Goal: Transaction & Acquisition: Subscribe to service/newsletter

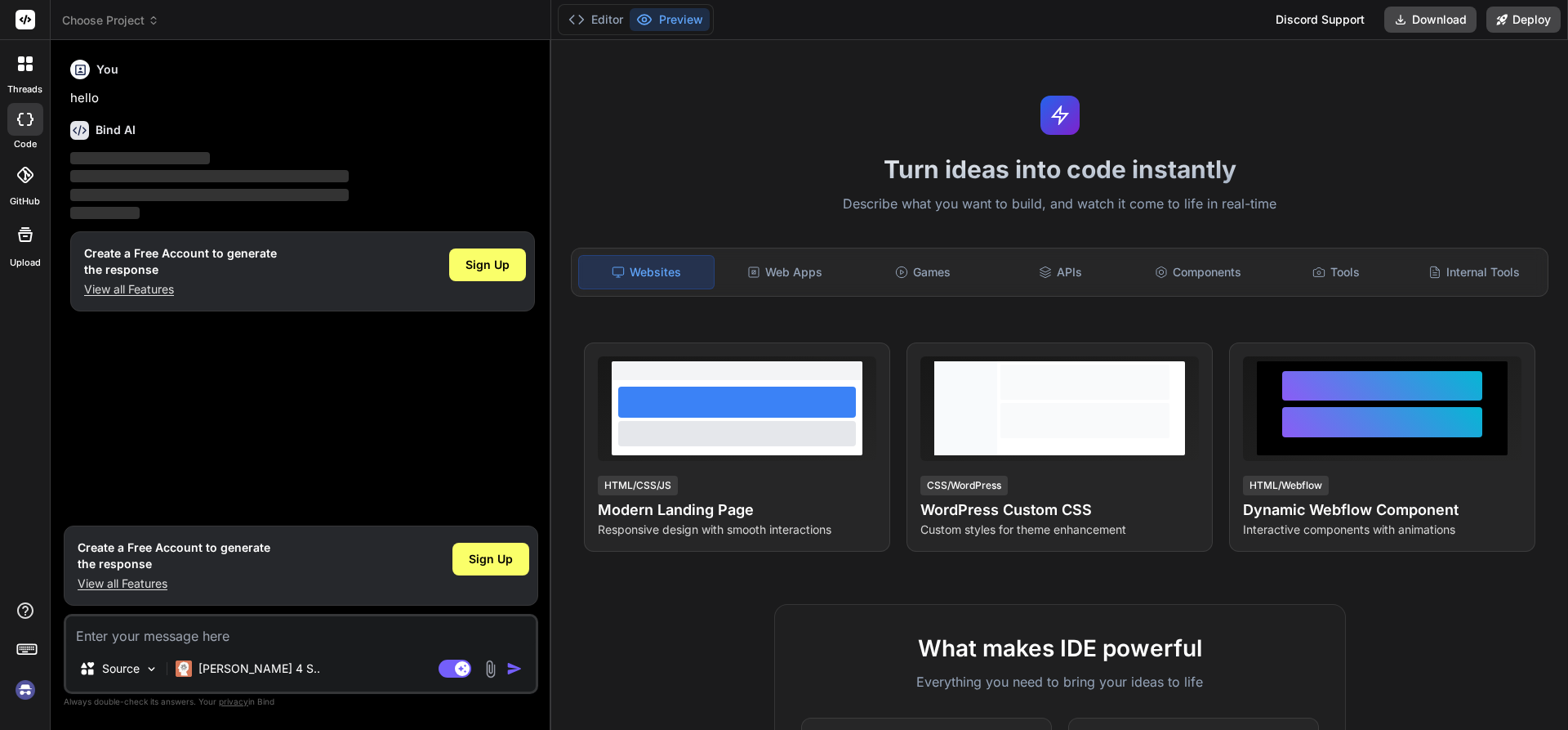
type textarea "x"
click at [800, 272] on div "Web Apps" at bounding box center [785, 272] width 134 height 35
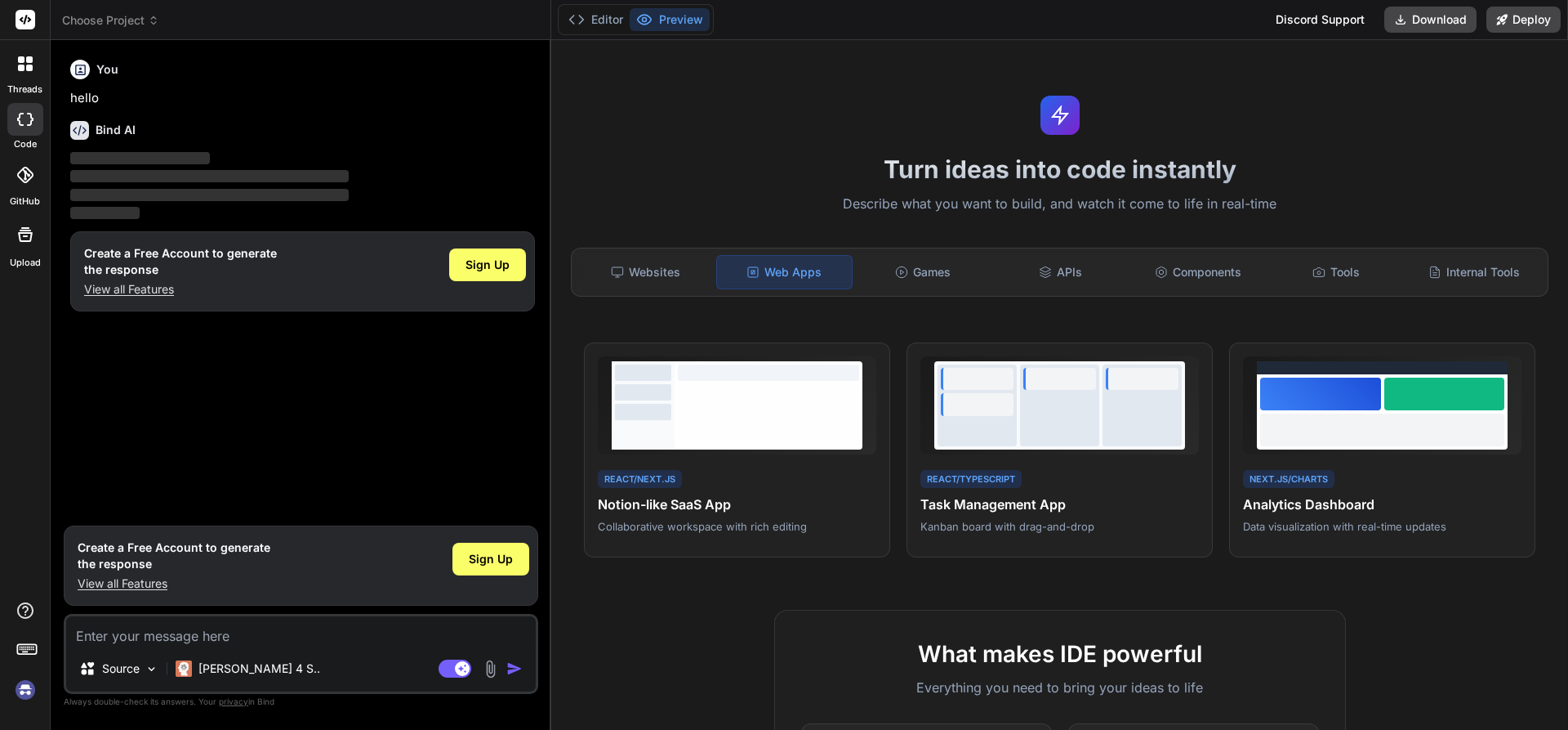
click at [299, 630] on textarea at bounding box center [301, 630] width 470 height 29
type textarea "b"
type textarea "x"
type textarea "bu"
type textarea "x"
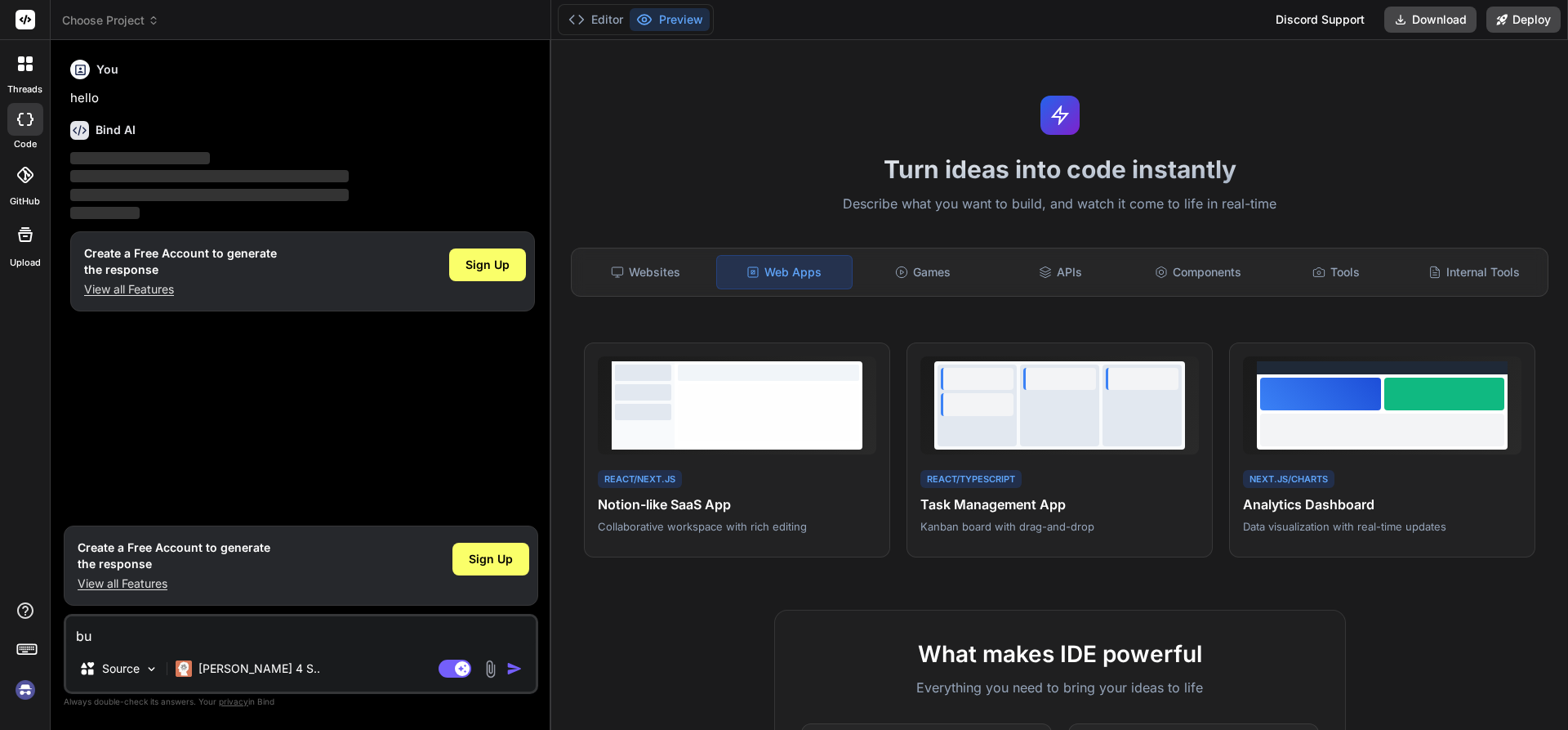
type textarea "[PERSON_NAME]"
type textarea "x"
type textarea "buil"
type textarea "x"
type textarea "build"
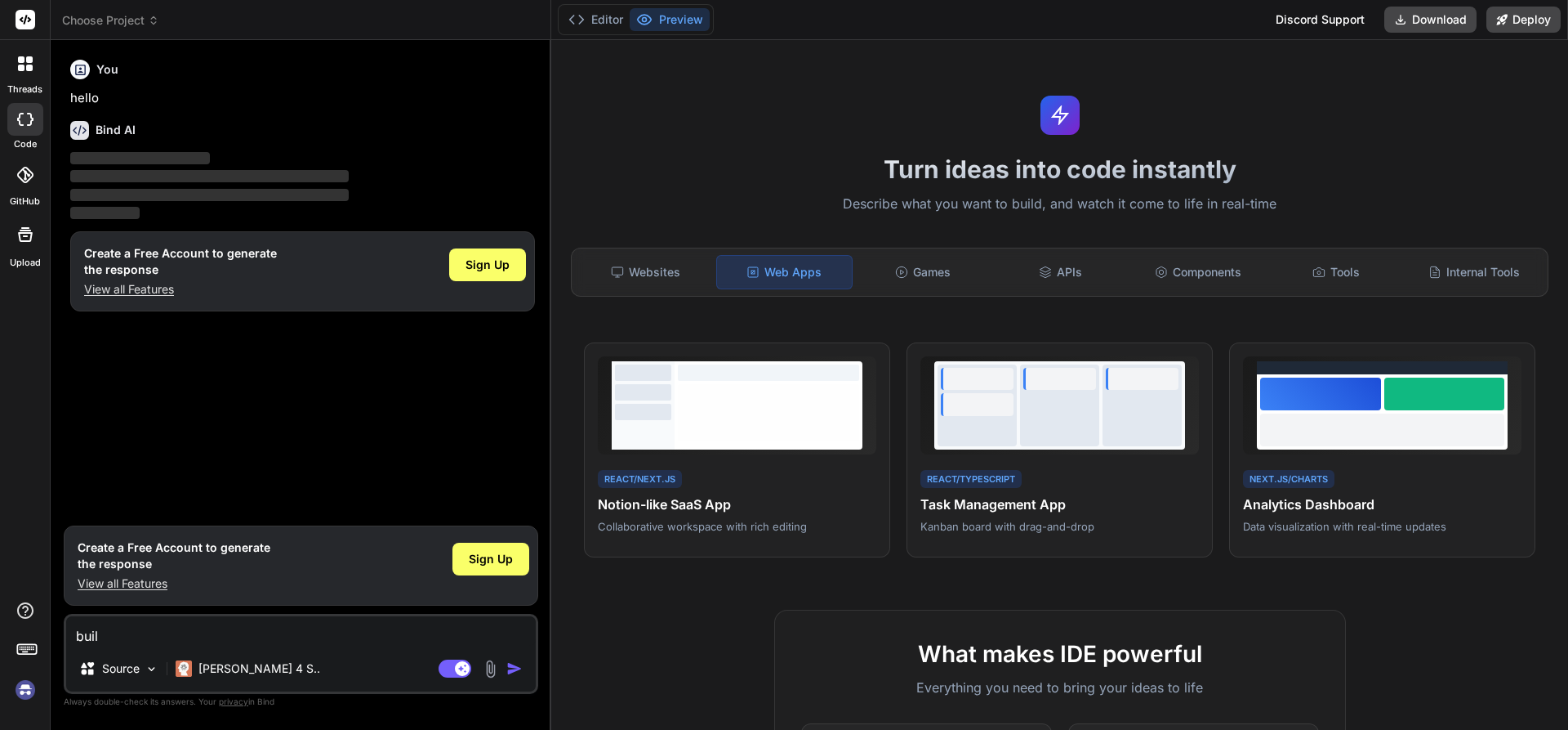
type textarea "x"
type textarea "build"
type textarea "x"
type textarea "build m"
type textarea "x"
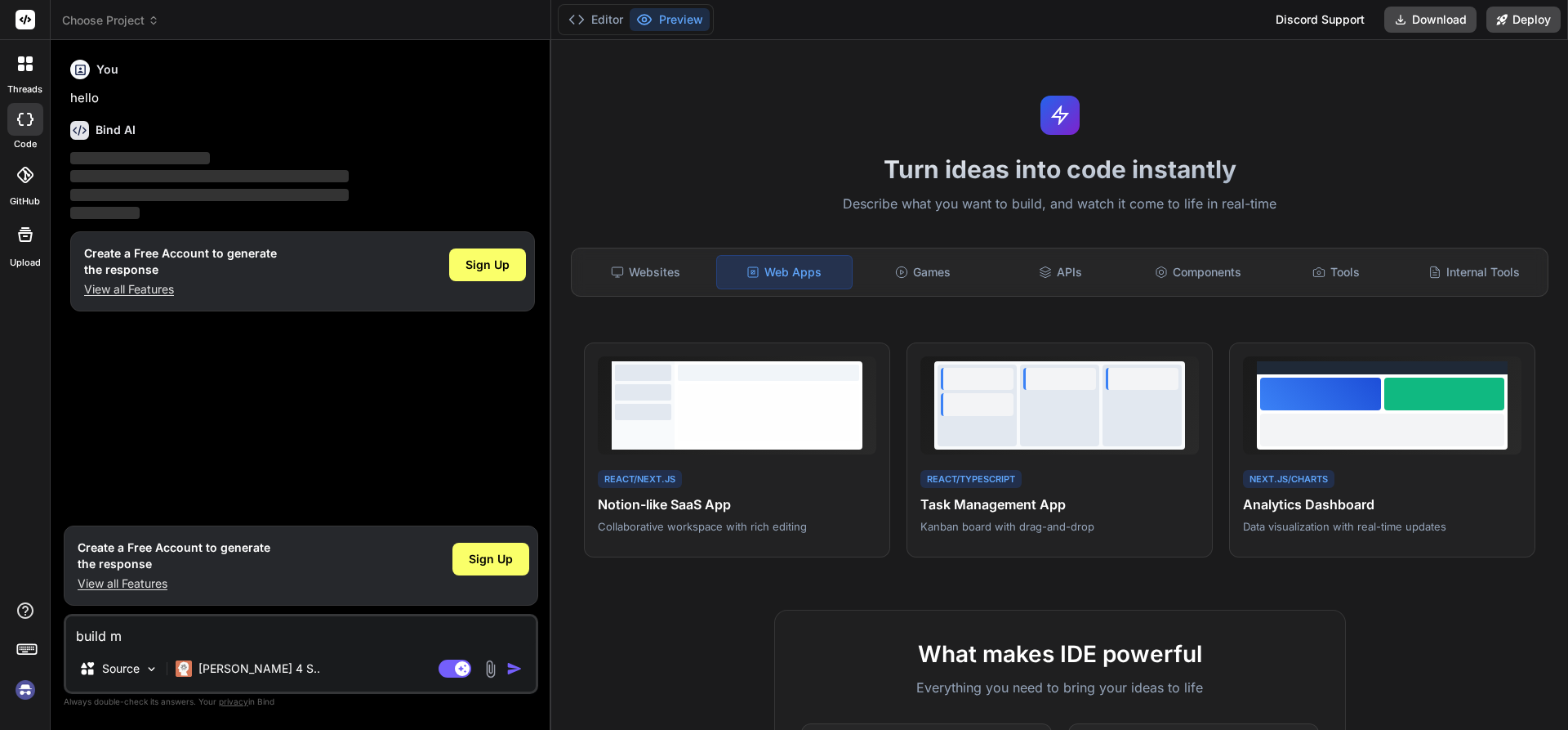
type textarea "build me"
type textarea "x"
type textarea "build me"
type textarea "x"
type textarea "build me a"
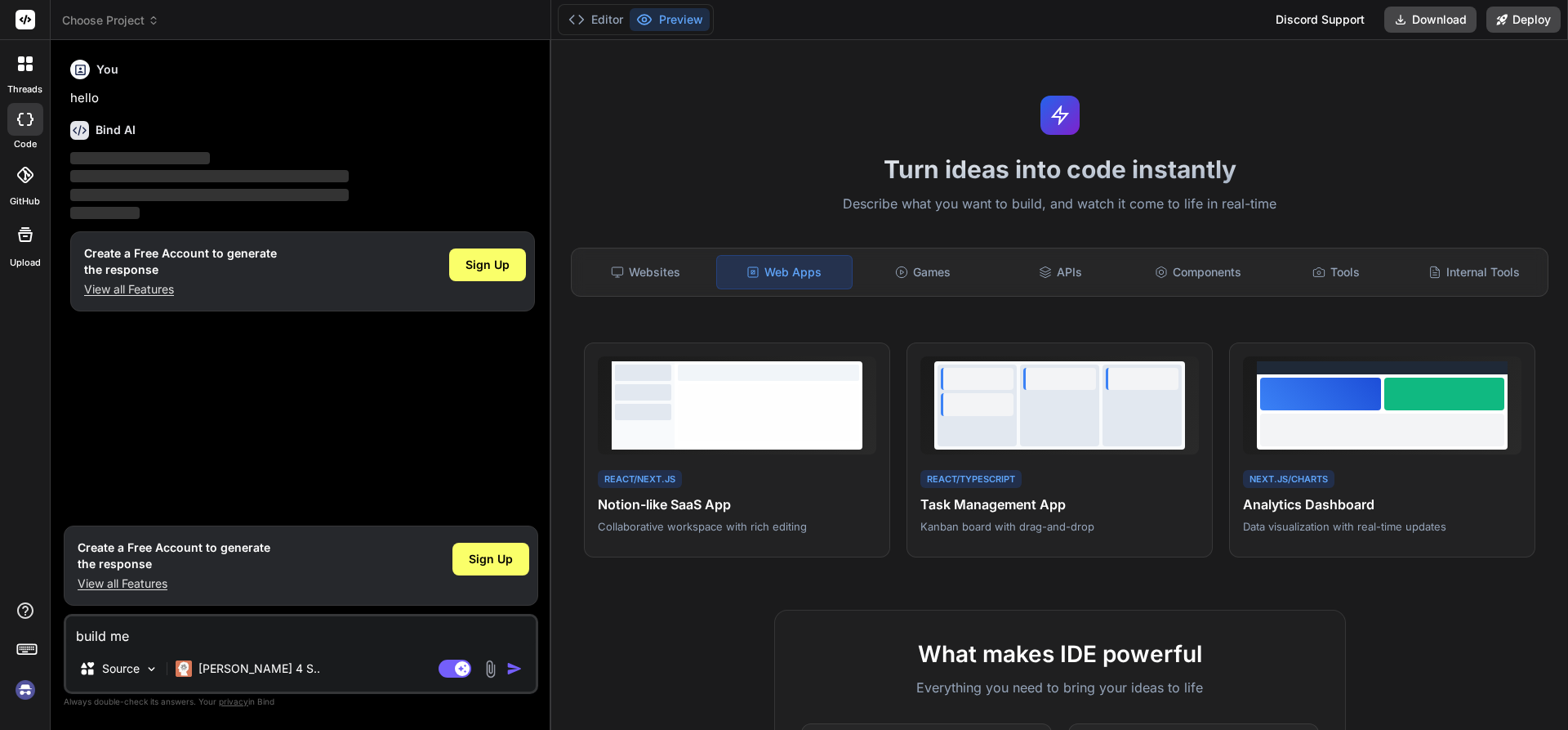
type textarea "x"
type textarea "build me a"
type textarea "x"
type textarea "build me a p"
type textarea "x"
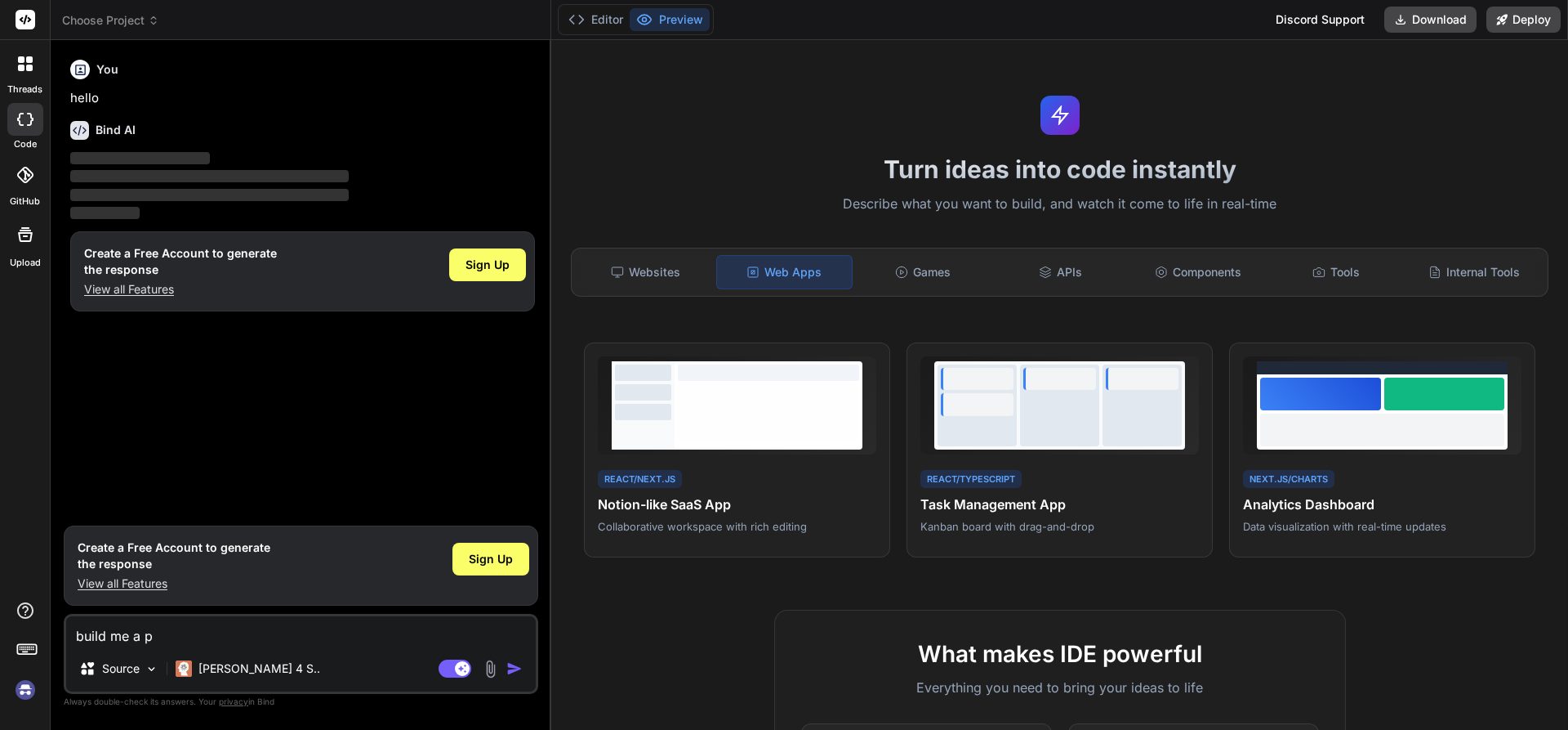
type textarea "build me a pl"
type textarea "x"
type textarea "build me a pla"
type textarea "x"
type textarea "build me a plat"
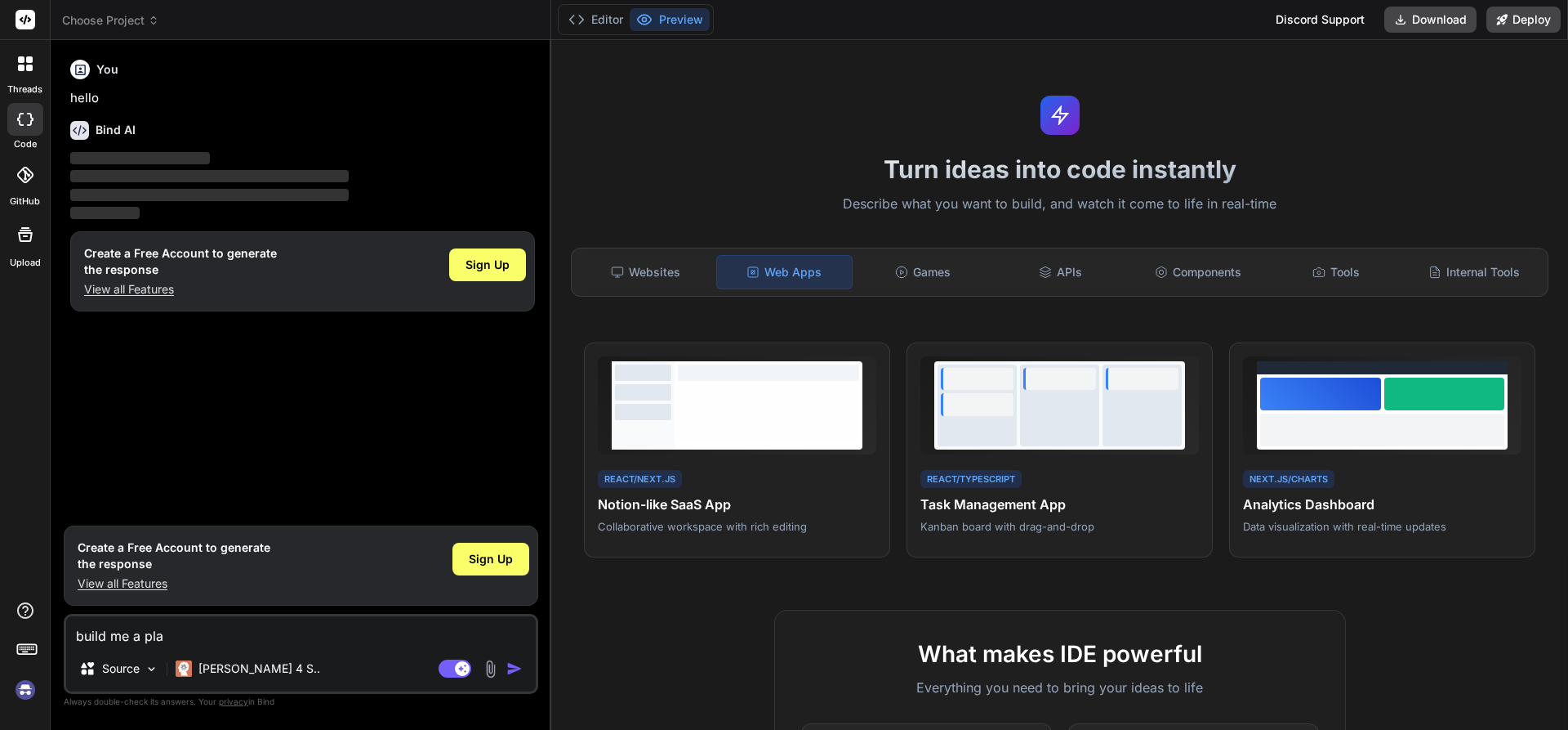
type textarea "x"
type textarea "build me a platf"
type textarea "x"
type textarea "build me a platfo"
type textarea "x"
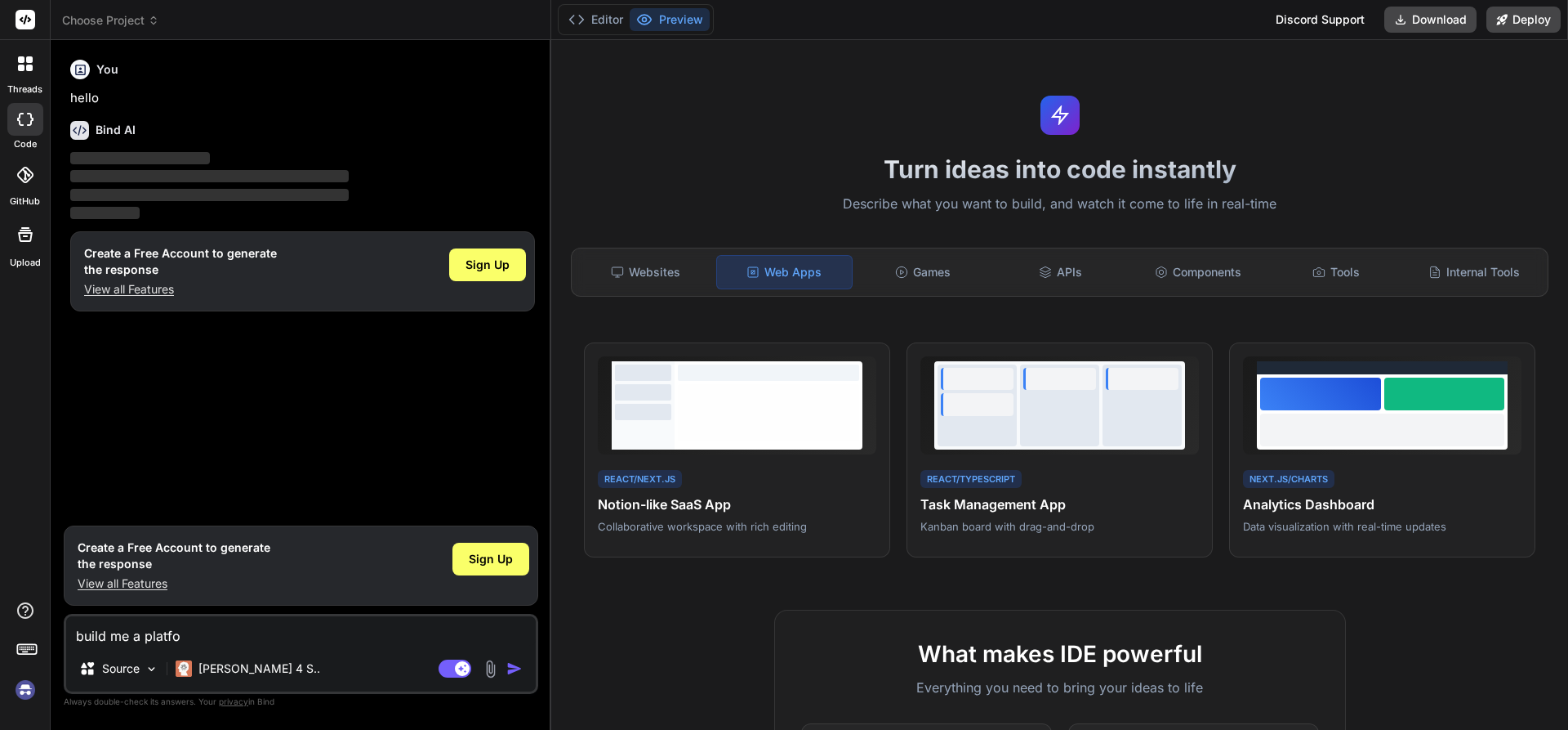
type textarea "build me a platfor"
type textarea "x"
type textarea "build me a platform"
type textarea "x"
type textarea "build me a platform"
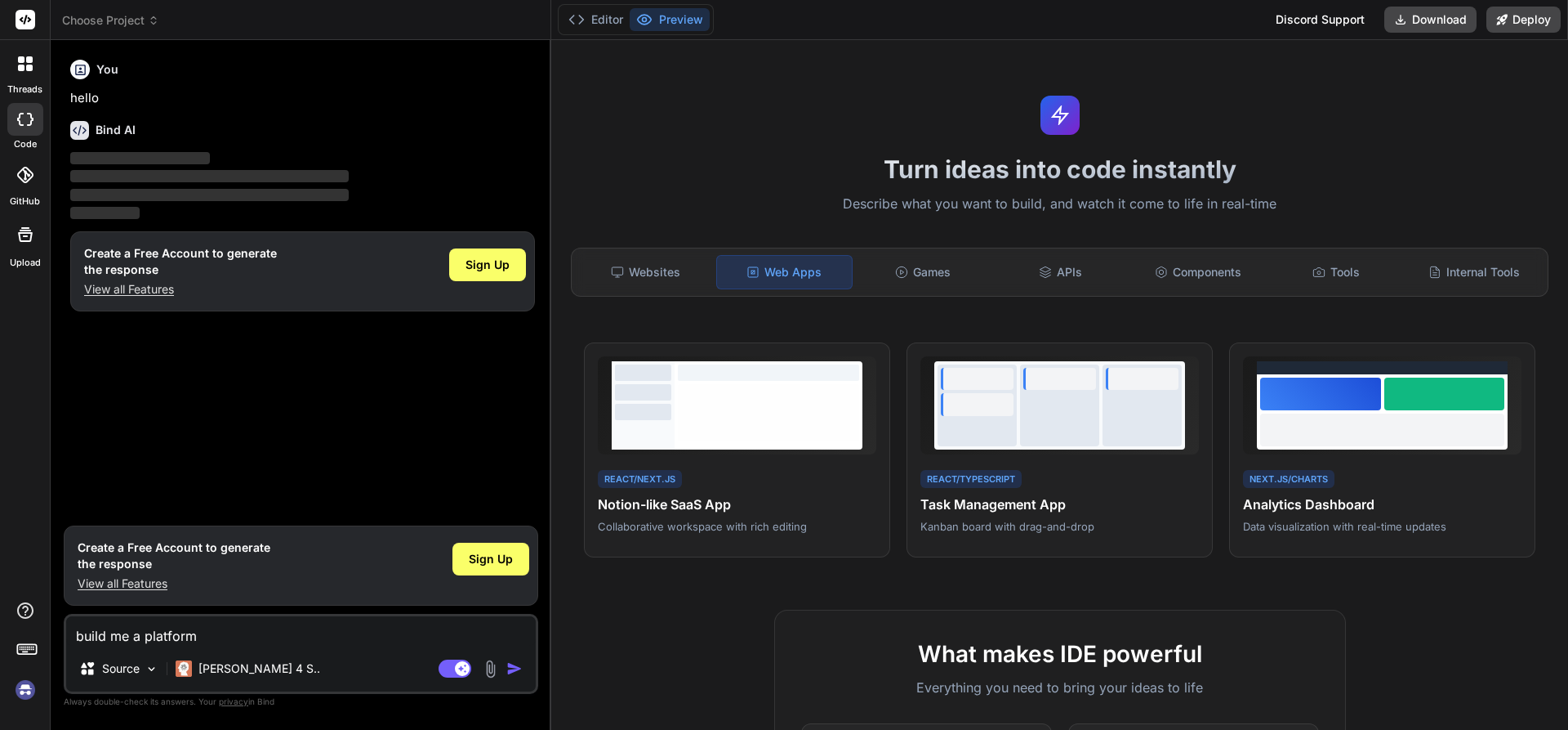
type textarea "x"
type textarea "build me a platform t"
type textarea "x"
type textarea "build me a platform th"
type textarea "x"
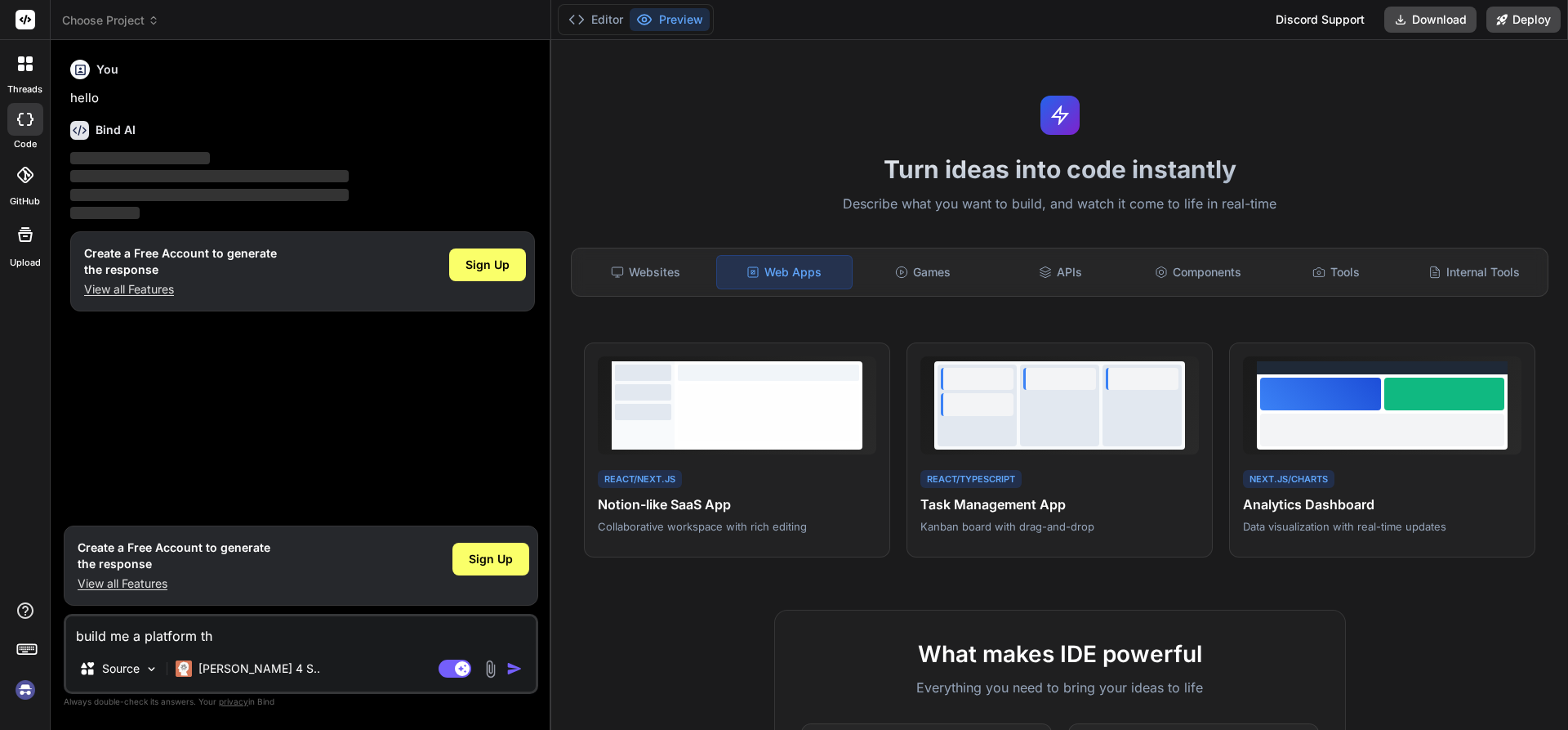
type textarea "build me a platform tha"
type textarea "x"
type textarea "build me a platform that"
type textarea "x"
type textarea "build me a platform that"
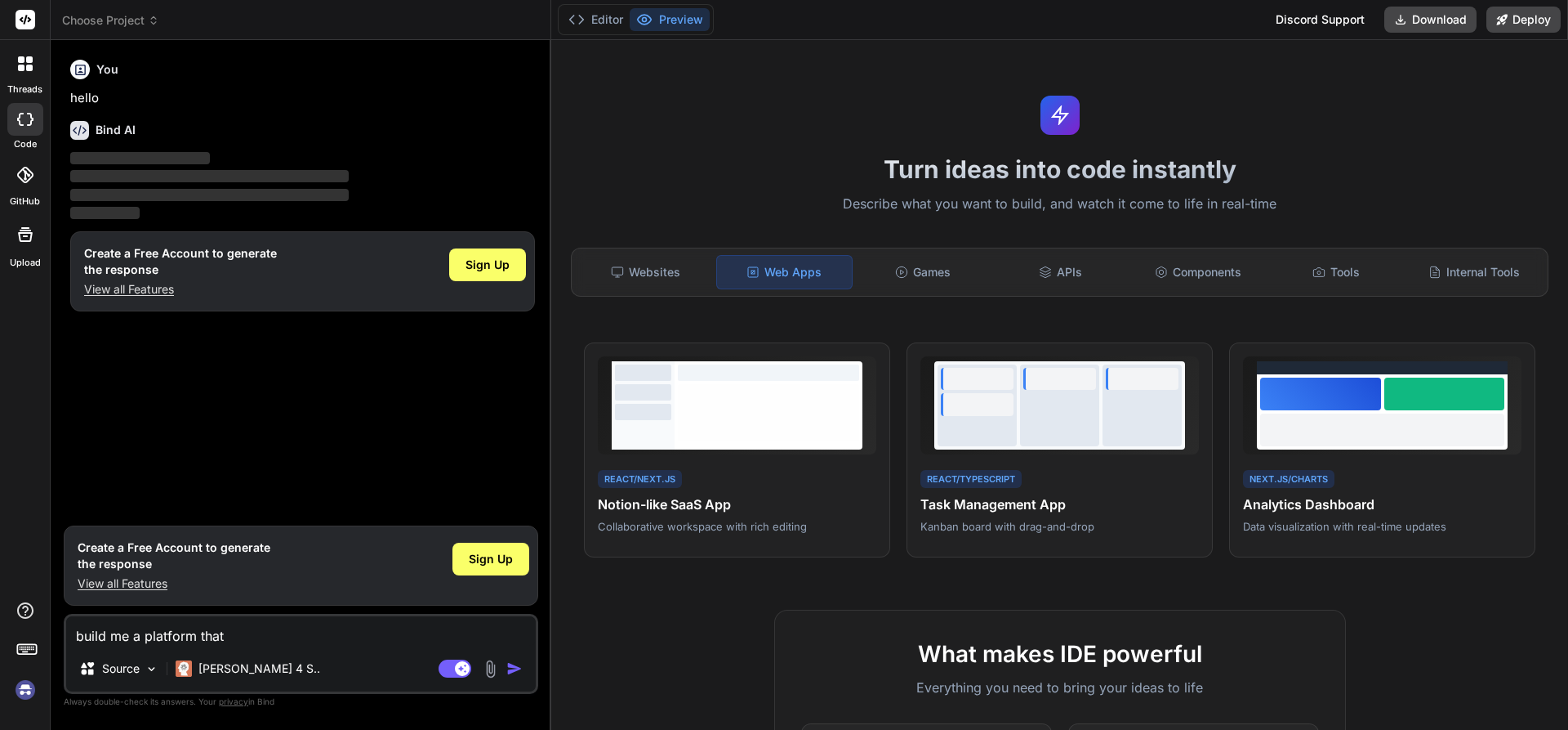
type textarea "x"
type textarea "build me a platform that w"
type textarea "x"
type textarea "build me a platform that wi"
type textarea "x"
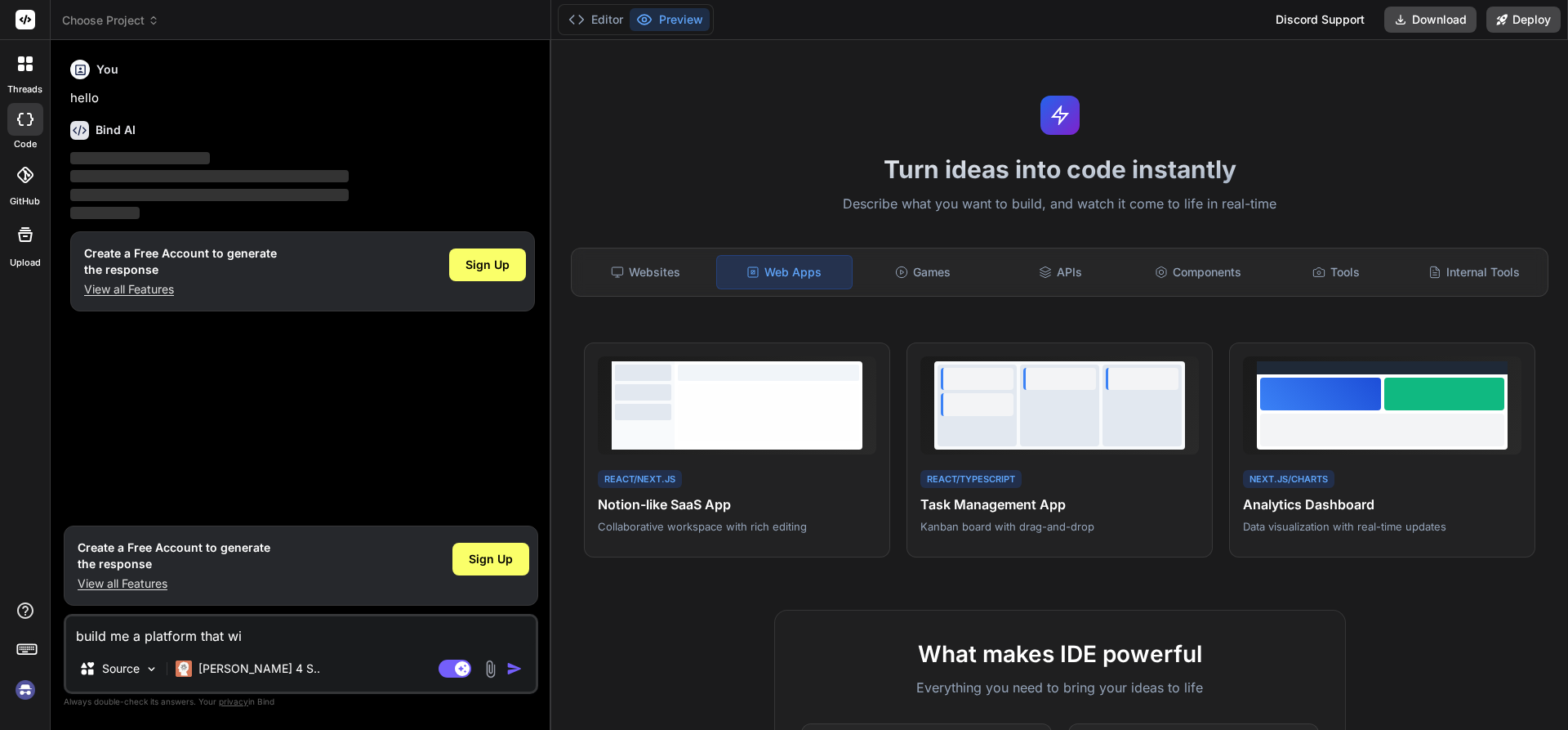
type textarea "build me a platform that wil"
type textarea "x"
type textarea "build me a platform that will"
type textarea "x"
type textarea "build me a platform that will"
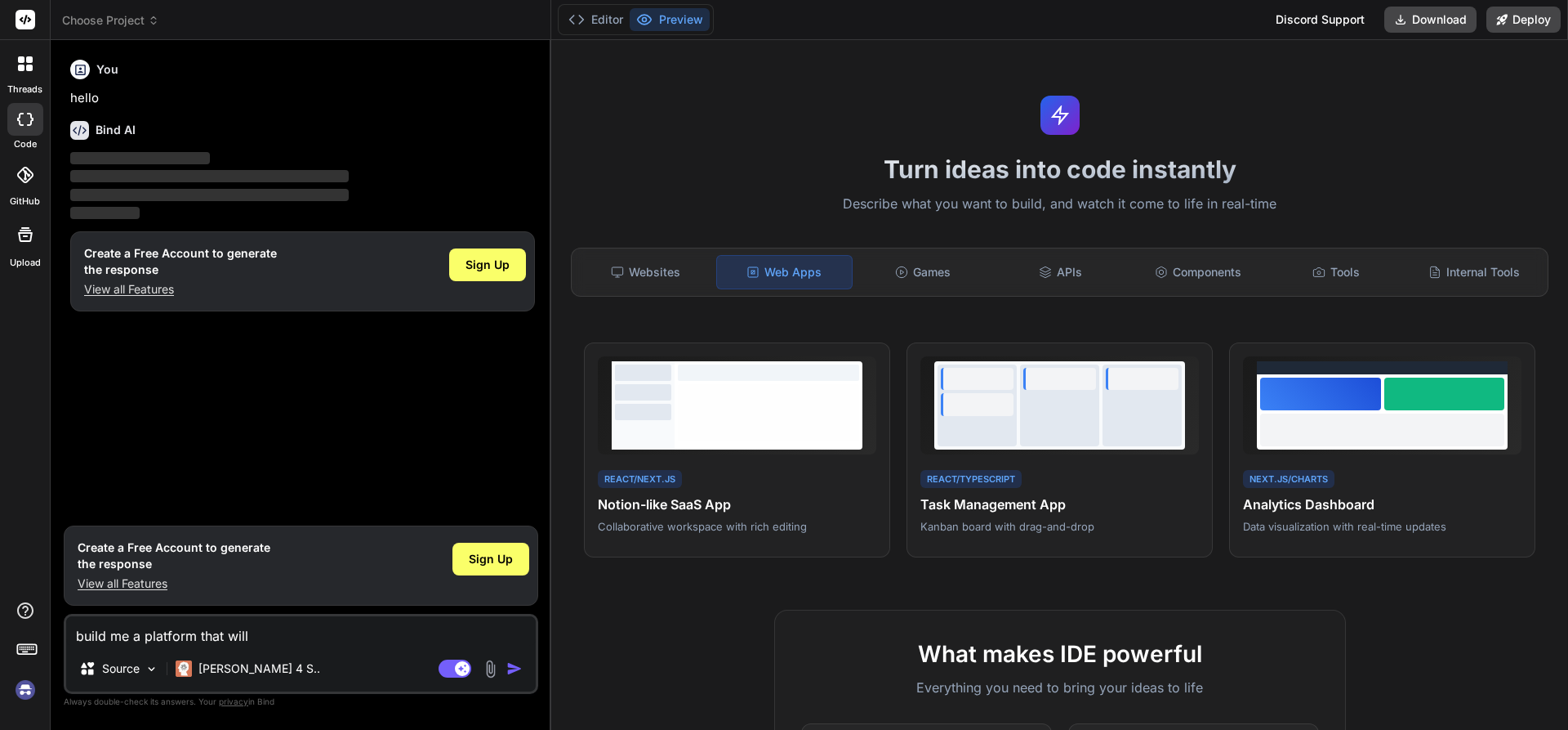
type textarea "x"
type textarea "build me a platform that will h"
type textarea "x"
type textarea "build me a platform that will he"
type textarea "x"
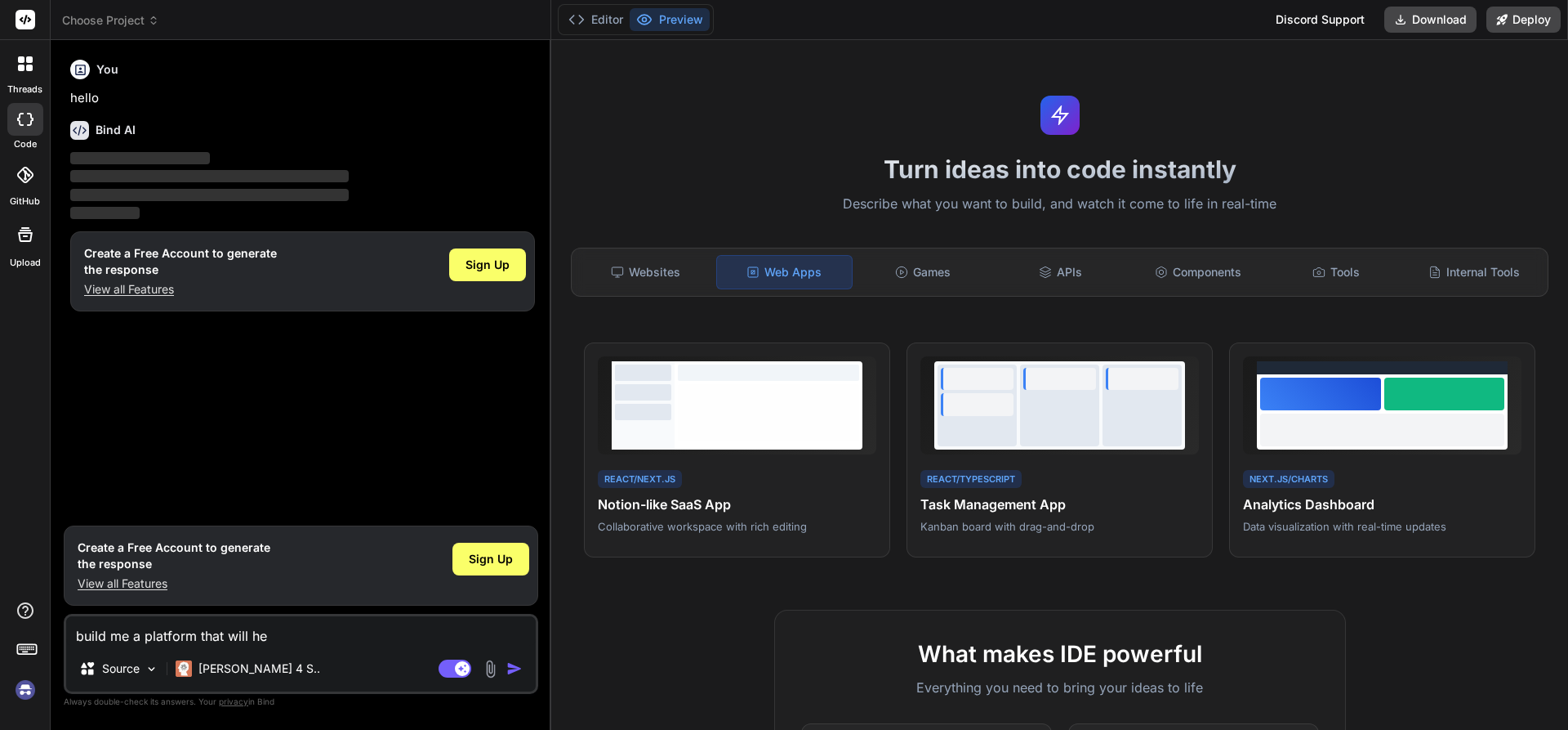
type textarea "build me a platform that will hel"
type textarea "x"
type textarea "build me a platform that will help"
type textarea "x"
type textarea "build me a platform that will help"
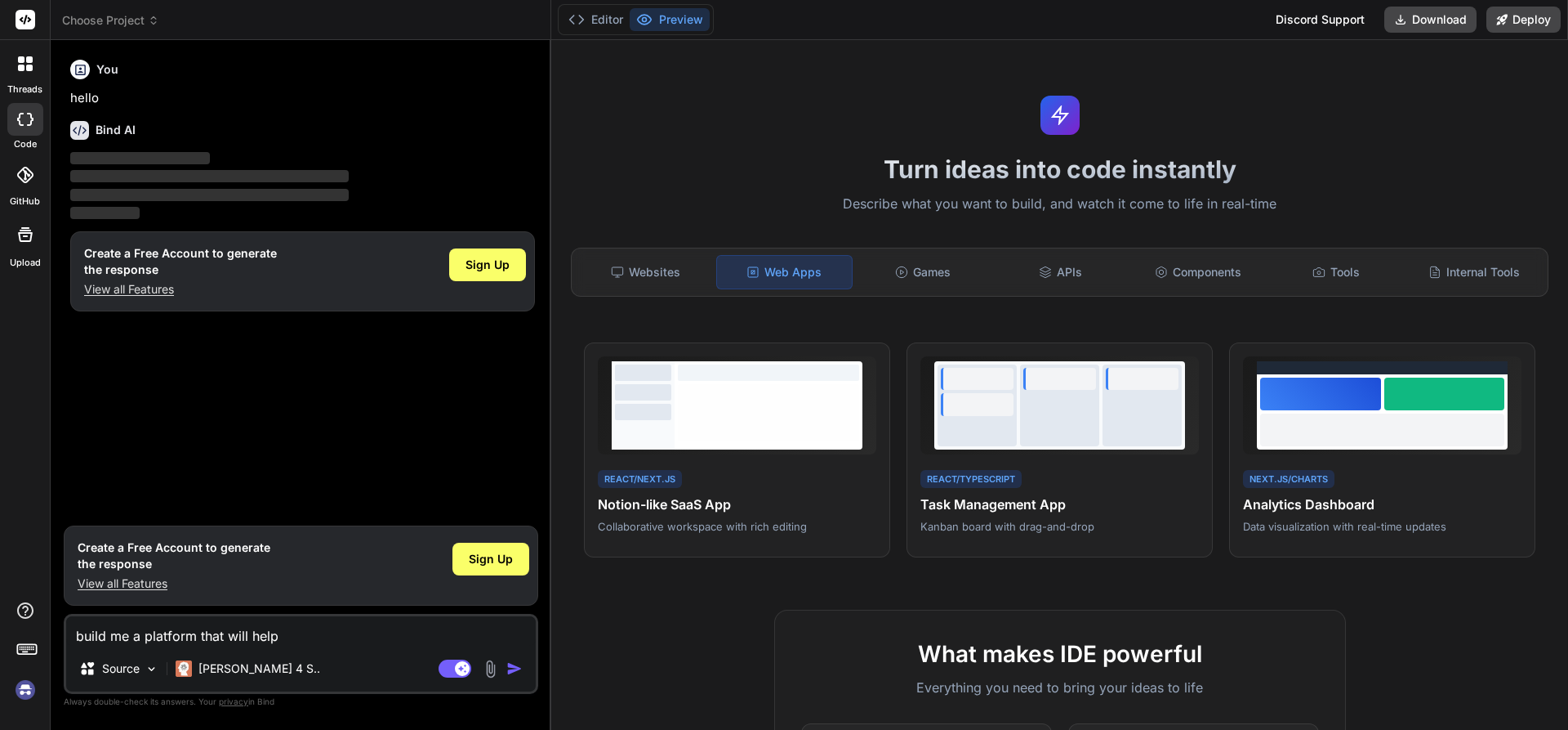
type textarea "x"
type textarea "build me a platform that will help m"
type textarea "x"
type textarea "build me a platform that will help me"
type textarea "x"
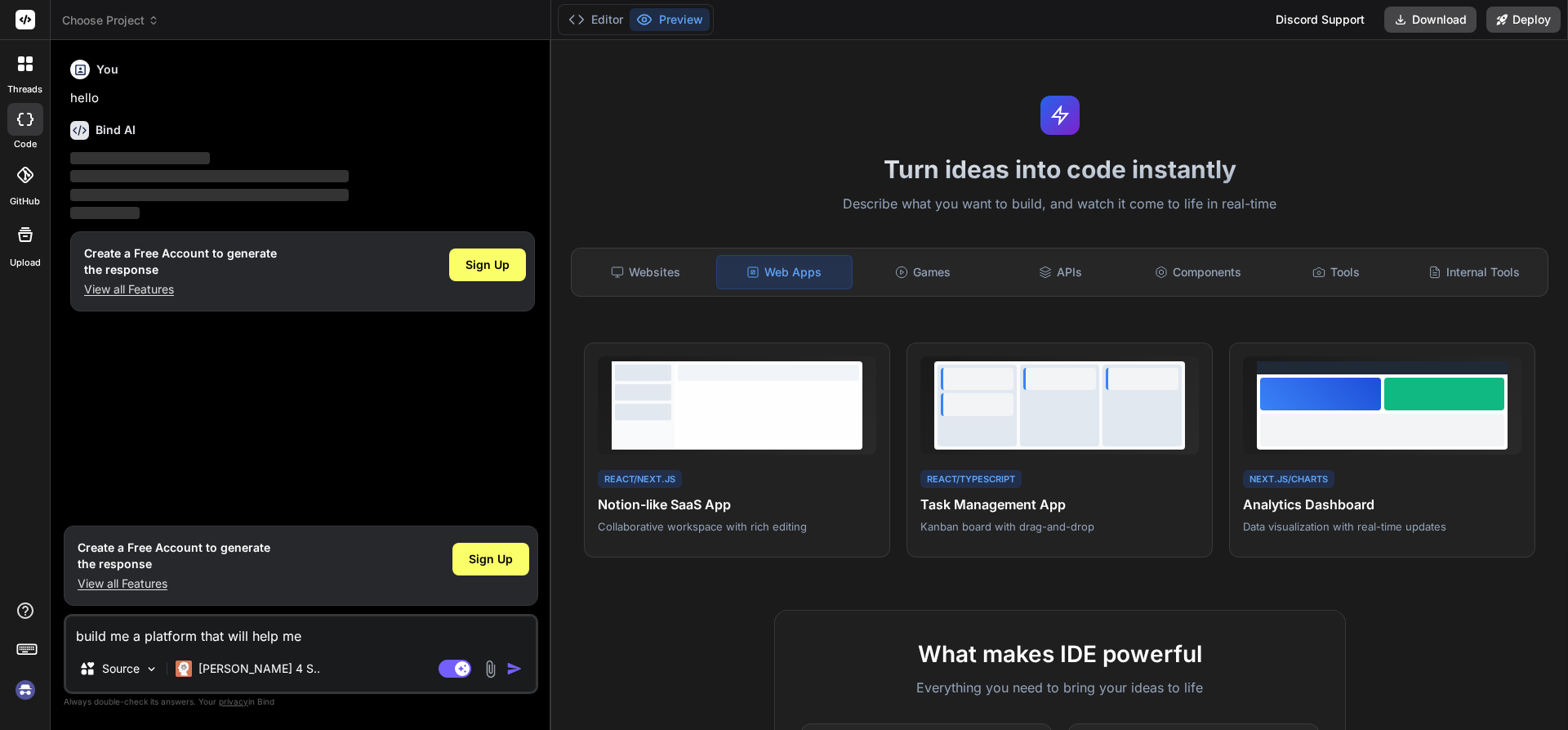
type textarea "build me a platform that will help me"
type textarea "x"
type textarea "build me a platform that will help me t"
type textarea "x"
type textarea "build me a platform that will help me to"
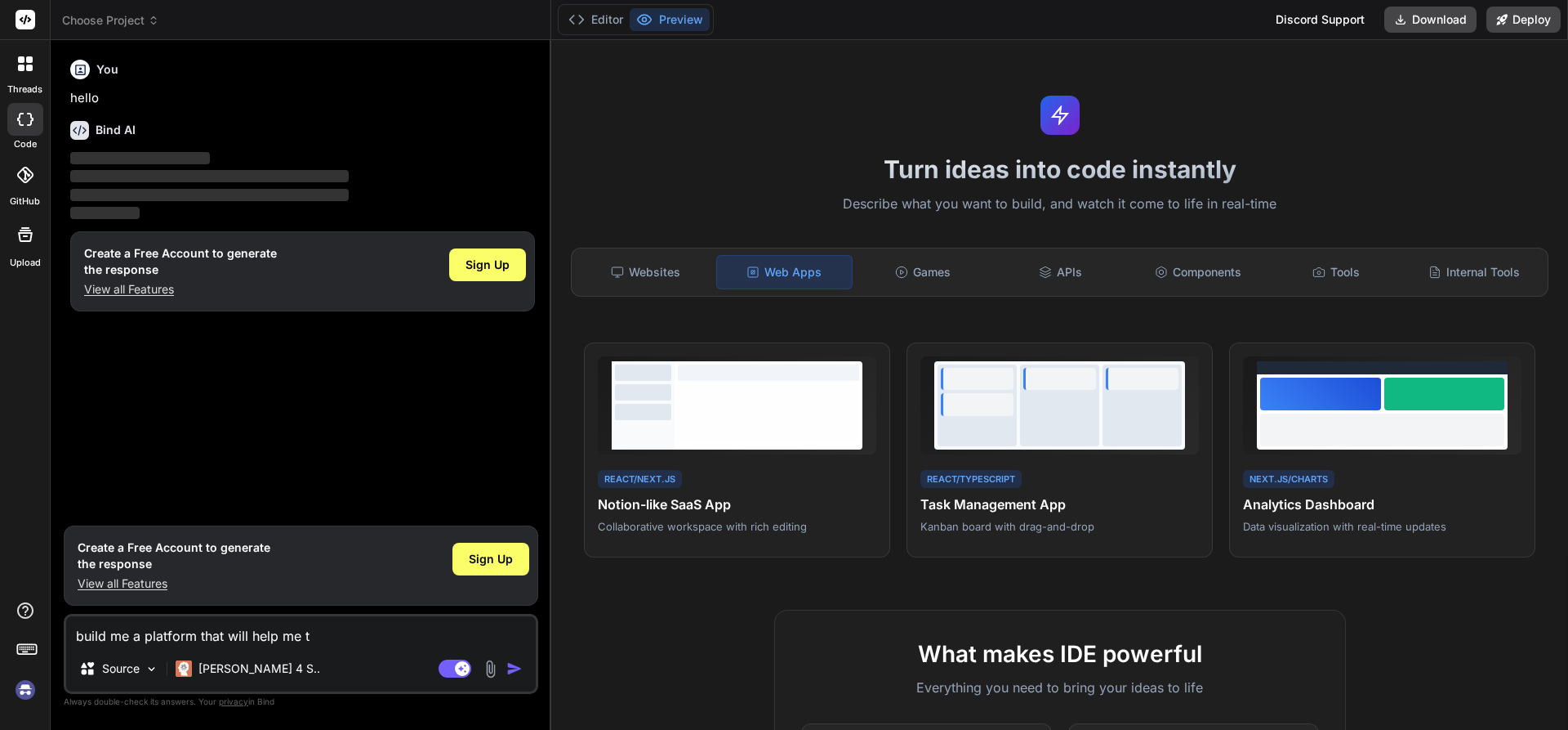
type textarea "x"
type textarea "build me a platform that will help me to"
type textarea "x"
type textarea "build me a platform that will help me to a"
type textarea "x"
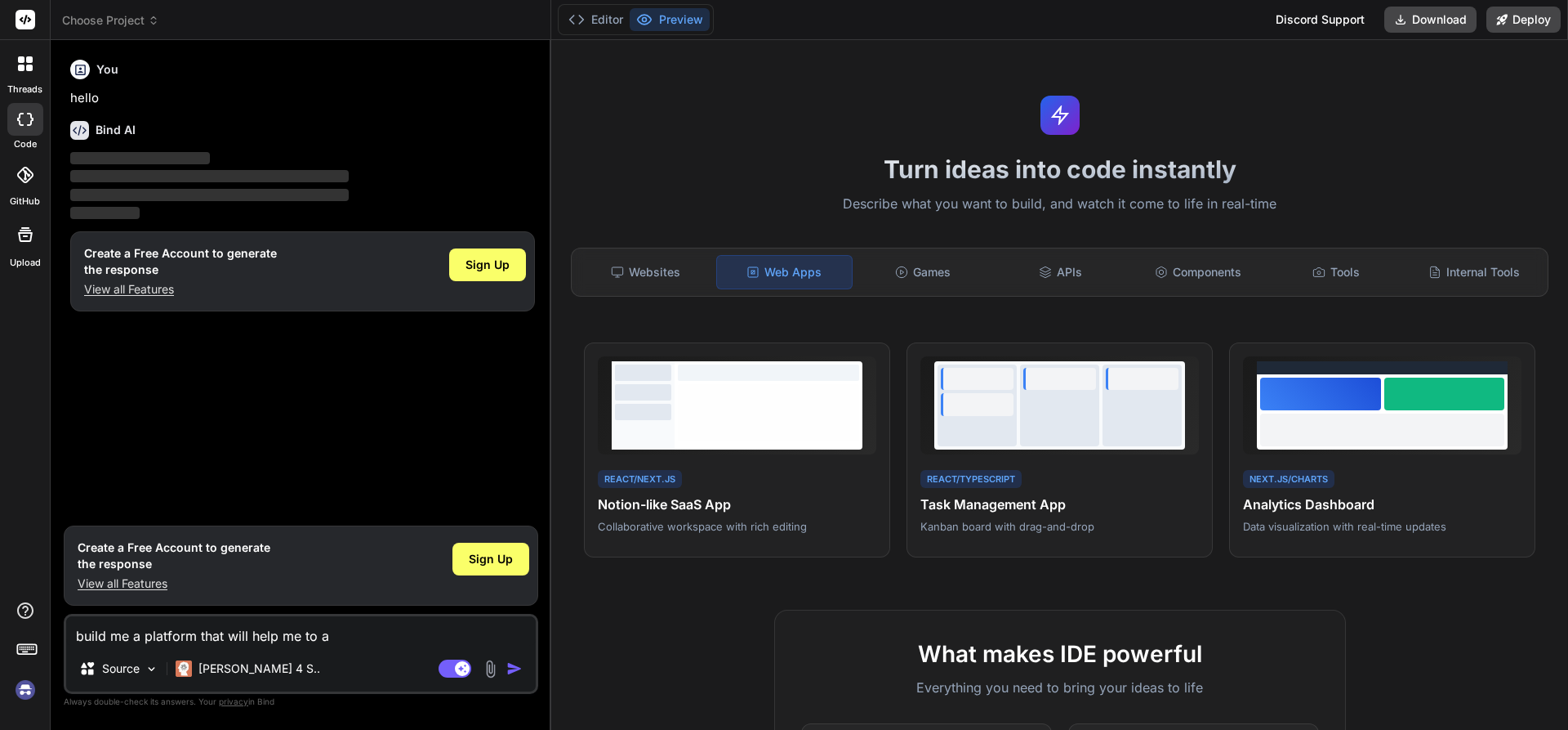
type textarea "build me a platform that will help me to au"
type textarea "x"
type textarea "build me a platform that will help me to aut"
type textarea "x"
type textarea "build me a platform that will help me to auto"
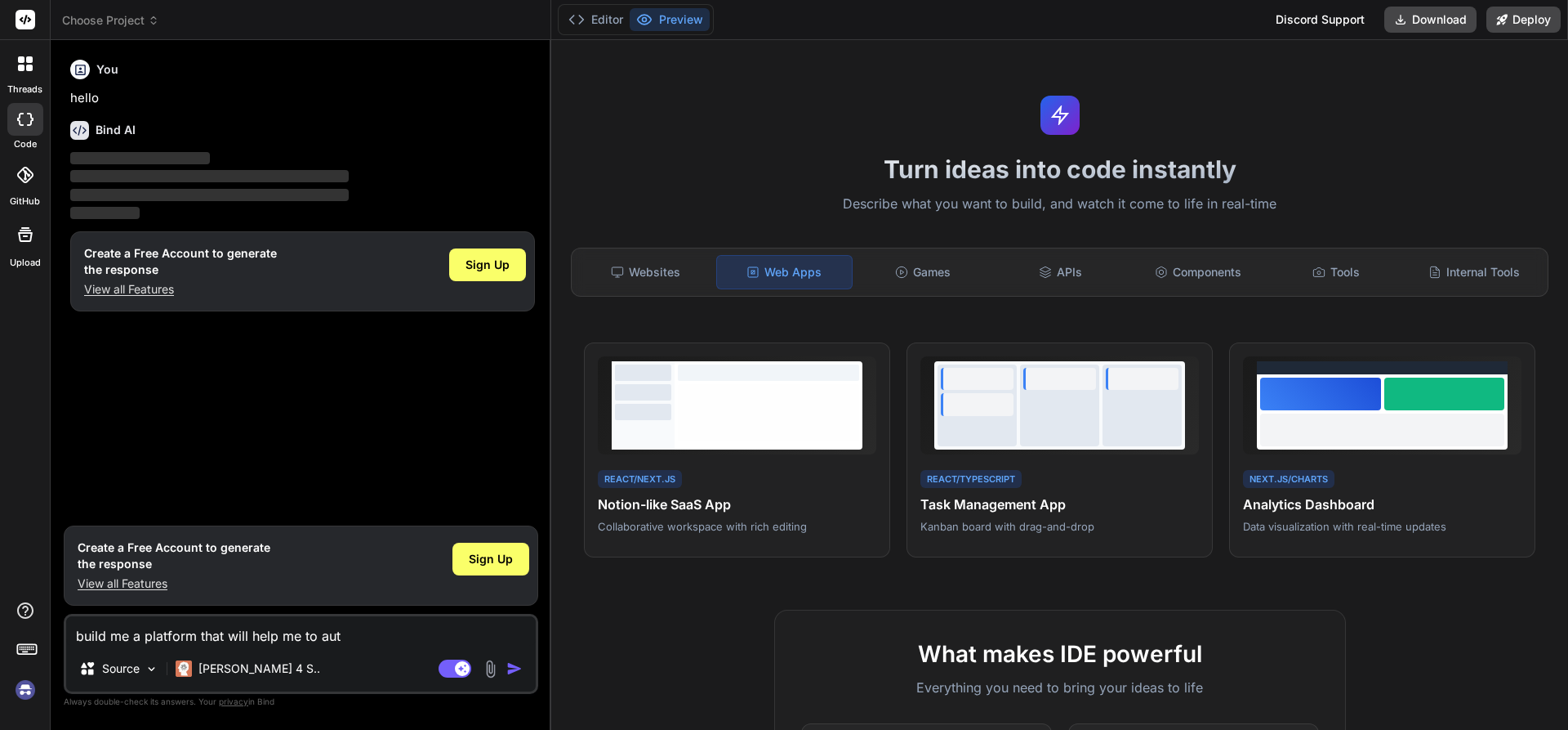
type textarea "x"
type textarea "build me a platform that will help me to autom"
type textarea "x"
type textarea "build me a platform that will help me to automa"
type textarea "x"
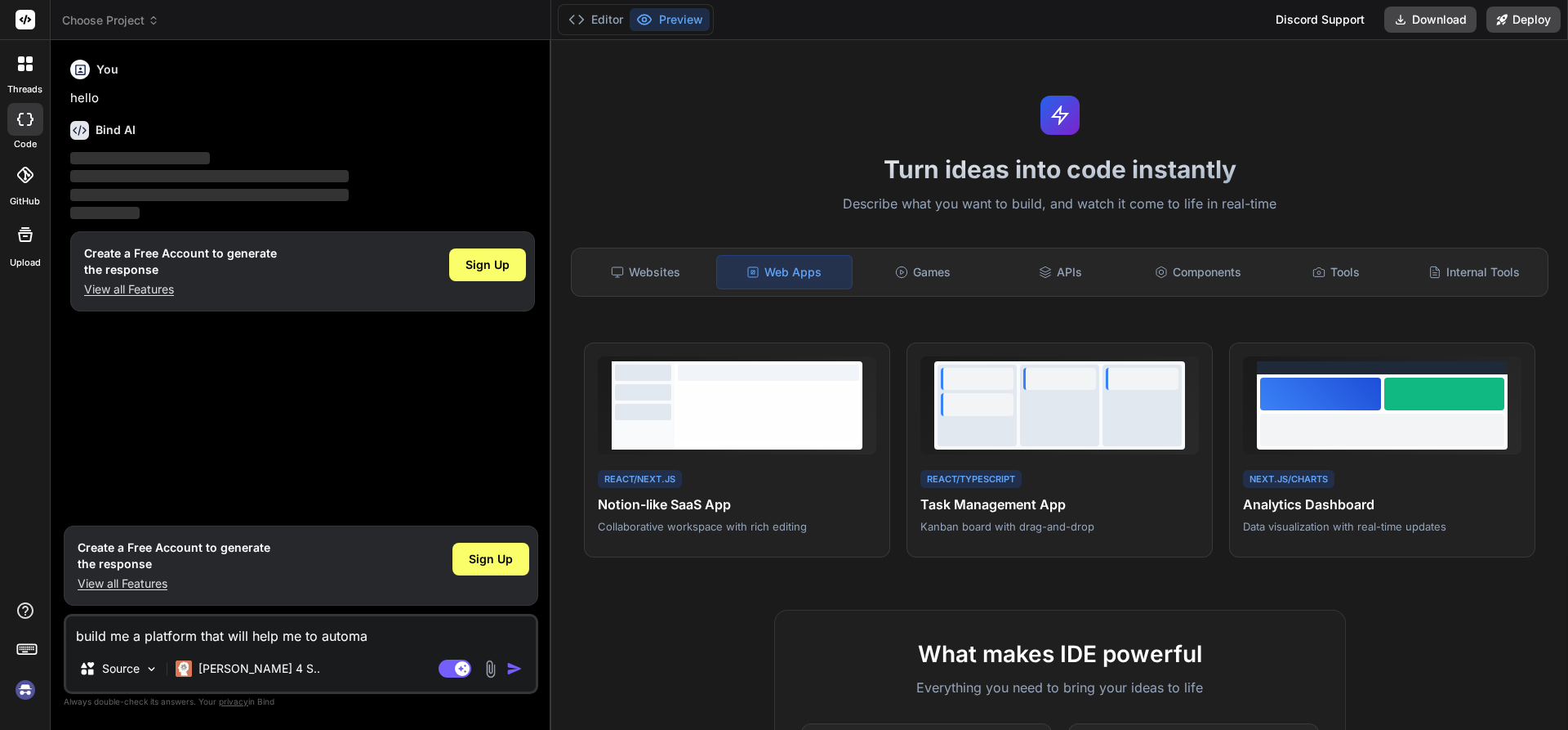
type textarea "build me a platform that will help me to automat"
type textarea "x"
type textarea "build me a platform that will help me to automate"
type textarea "x"
type textarea "build me a platform that will help me to automate"
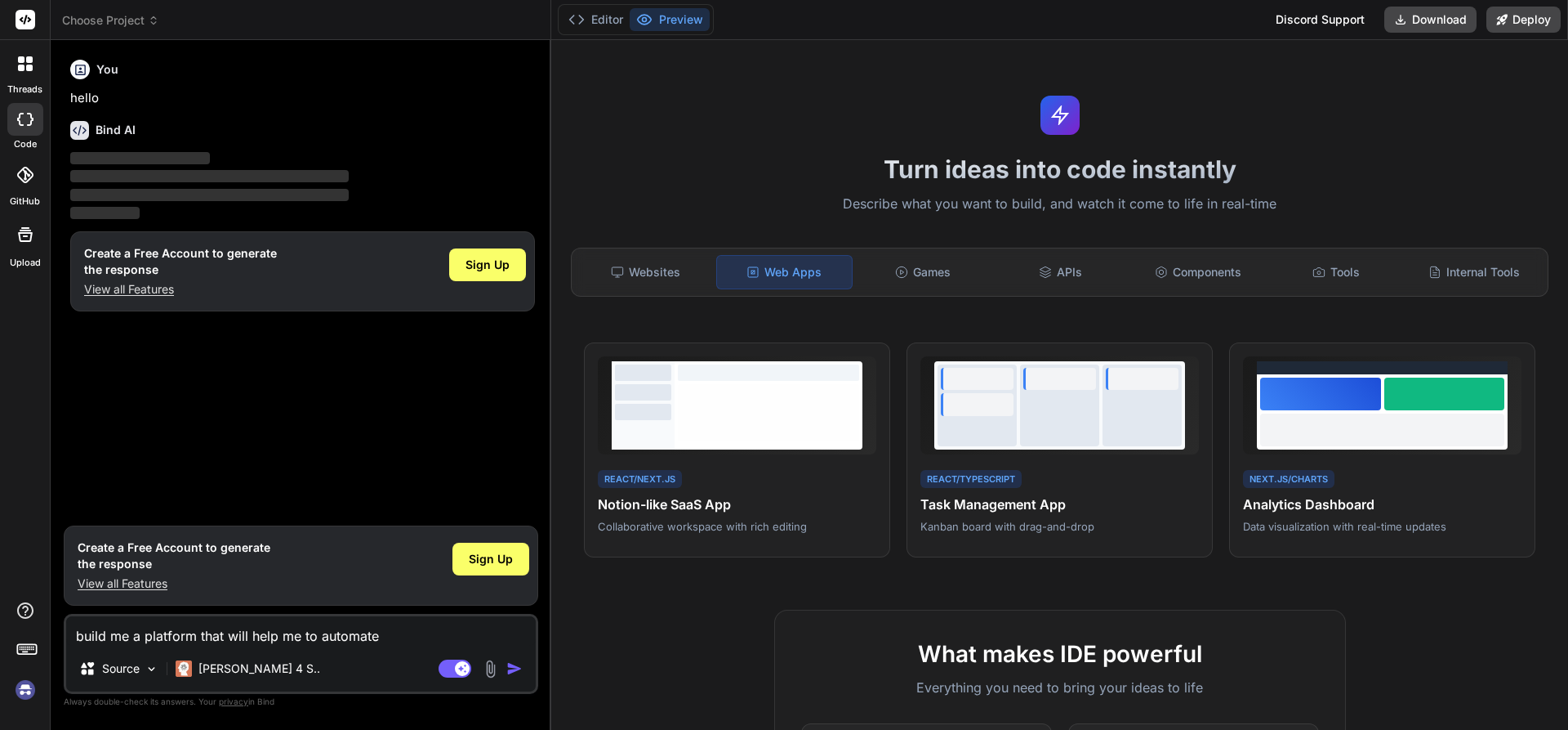
type textarea "x"
type textarea "build me a platform that will help me to automate c"
type textarea "x"
type textarea "build me a platform that will help me to automate co"
type textarea "x"
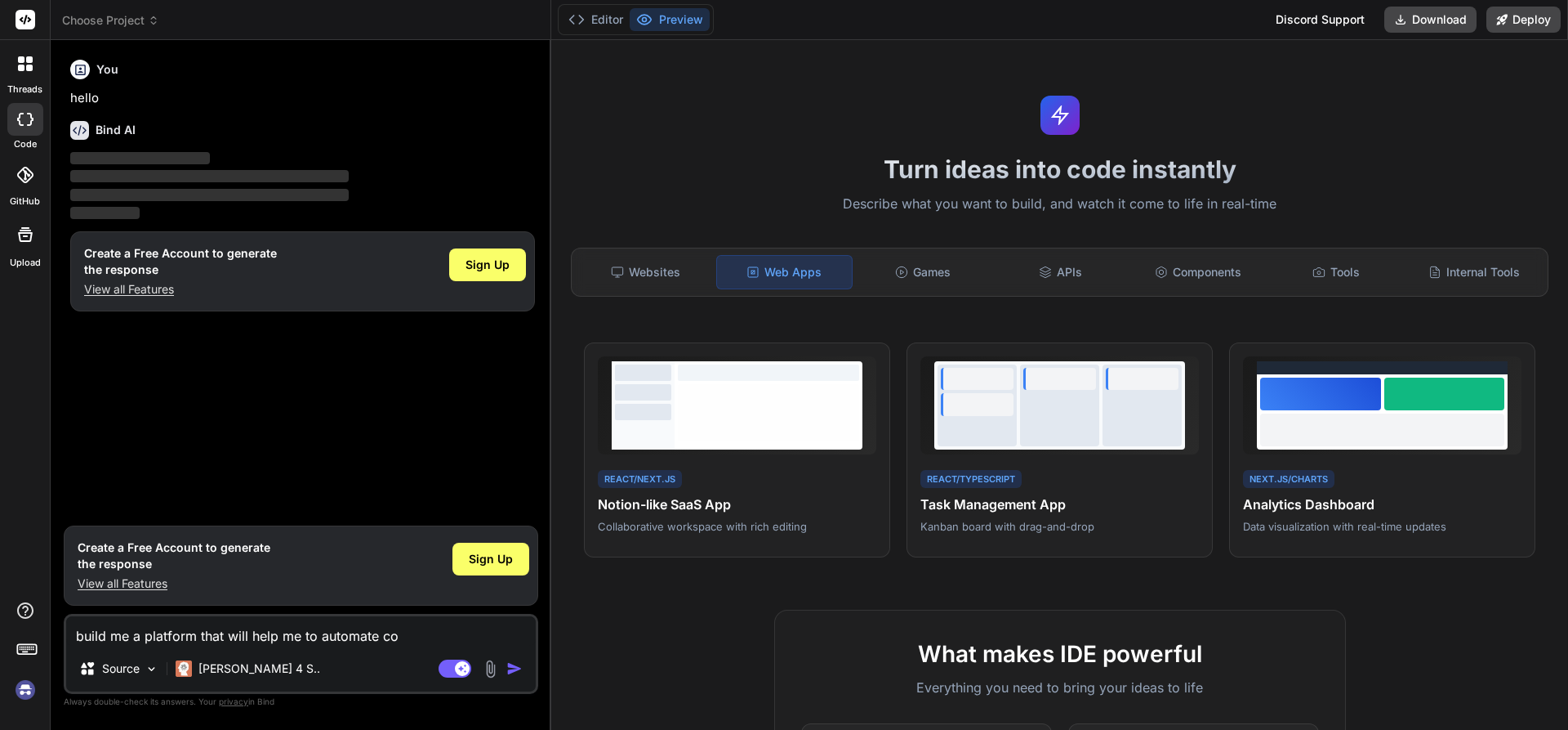
type textarea "build me a platform that will help me to automate co2"
type textarea "x"
type textarea "build me a platform that will help me to automate co2"
type textarea "x"
type textarea "build me a platform that will help me to automate co2 c"
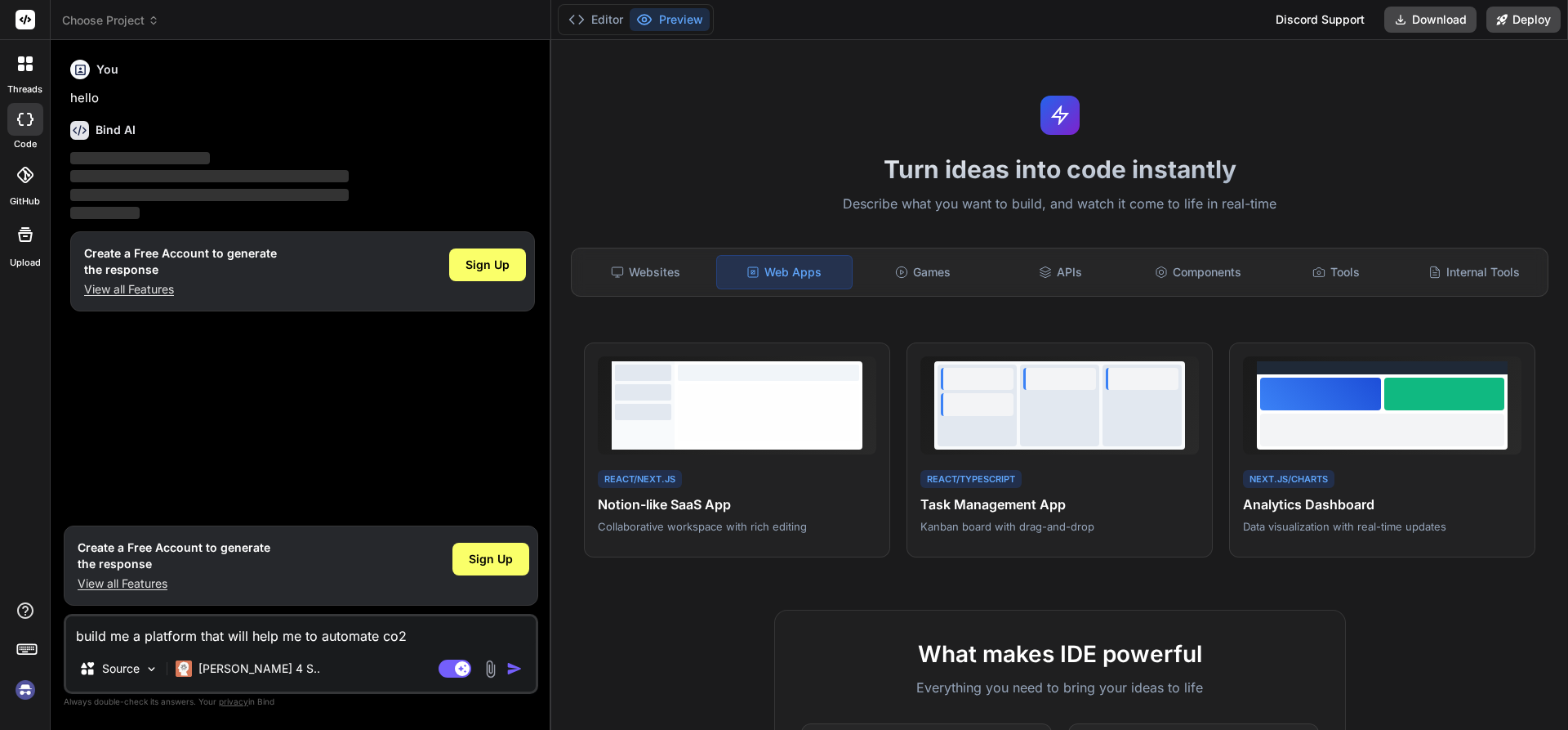
type textarea "x"
type textarea "build me a platform that will help me to automate co2 ca"
type textarea "x"
type textarea "build me a platform that will help me to automate co2 cal"
type textarea "x"
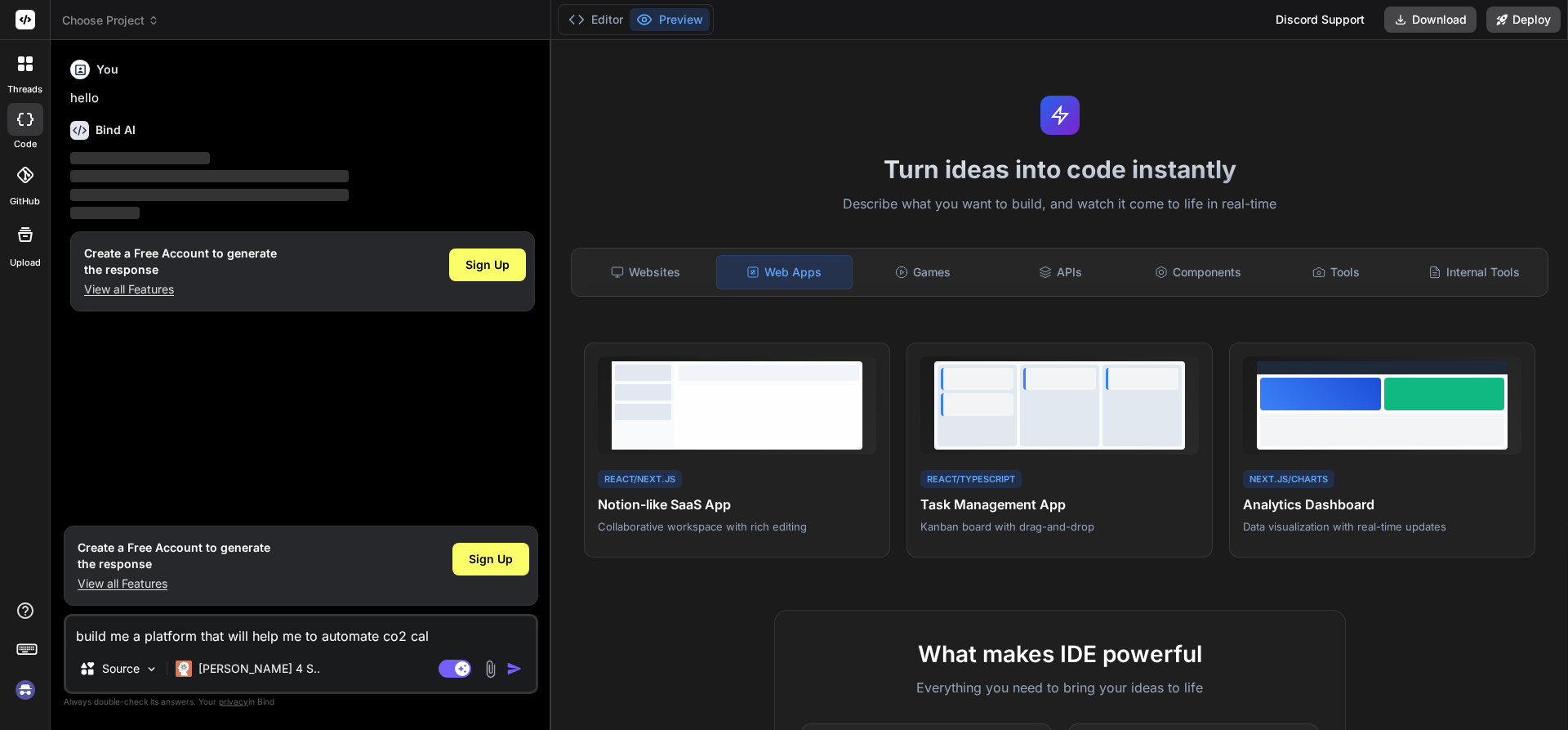
type textarea "build me a platform that will help me to automate co2 calu"
type textarea "x"
type textarea "build me a platform that will help me to automate co2 caluc"
type textarea "x"
type textarea "build me a platform that will help me to automate co2 calucl"
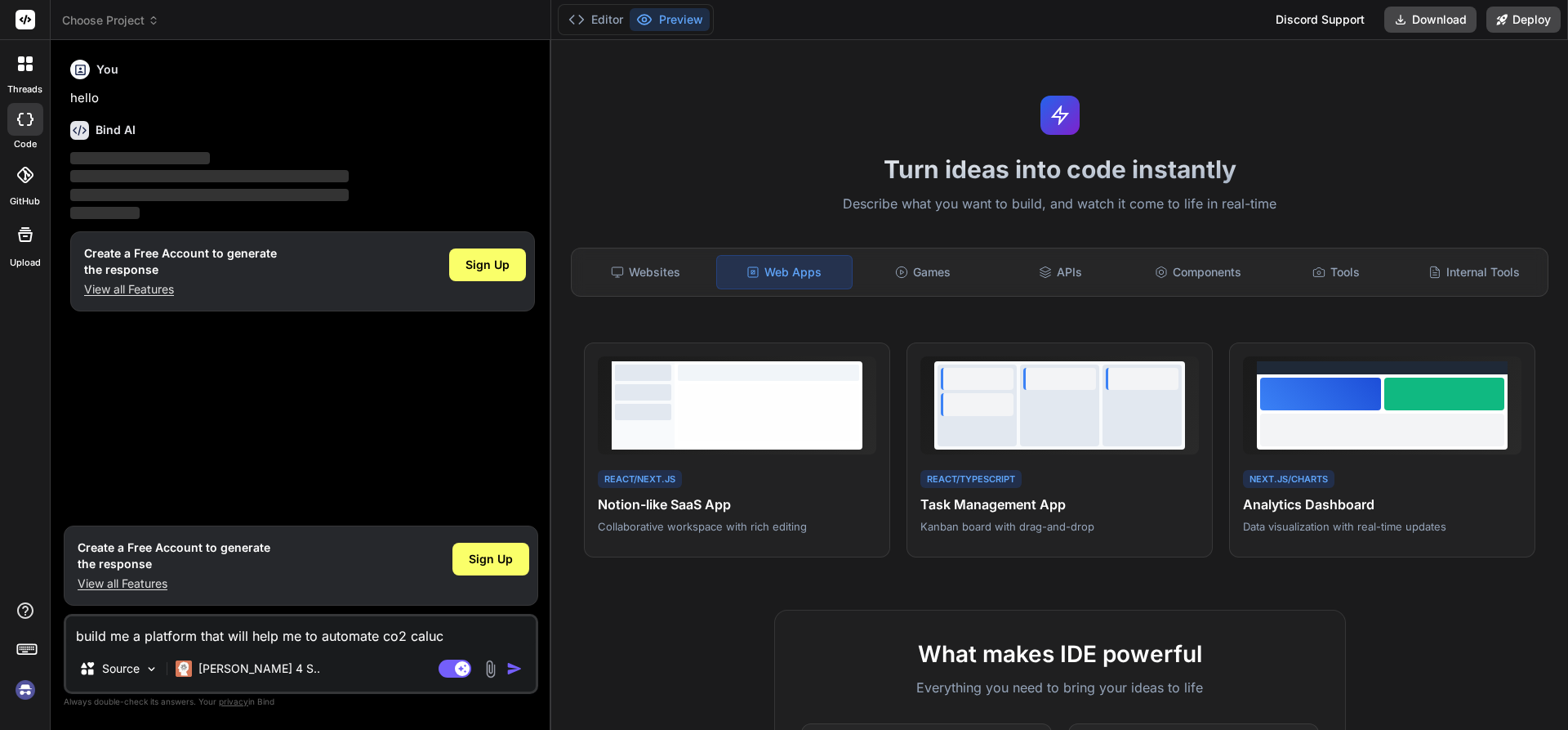
type textarea "x"
type textarea "build me a platform that will help me to automate co2 calucla"
type textarea "x"
type textarea "build me a platform that will help me to automate co2 caluclat"
type textarea "x"
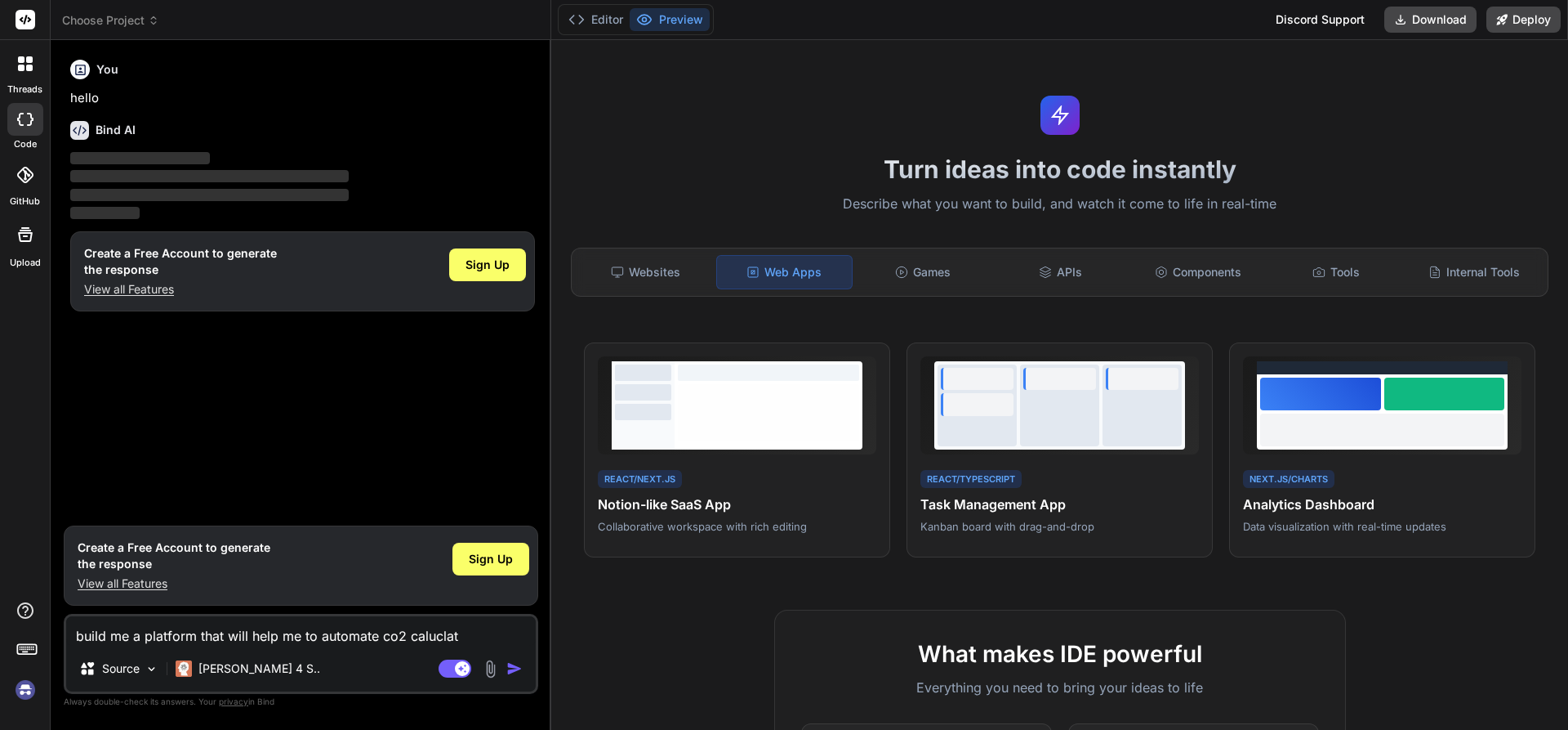
type textarea "build me a platform that will help me to automate co2 caluclati"
type textarea "x"
type textarea "build me a platform that will help me to automate co2 caluclatio"
type textarea "x"
type textarea "build me a platform that will help me to automate co2 caluclation"
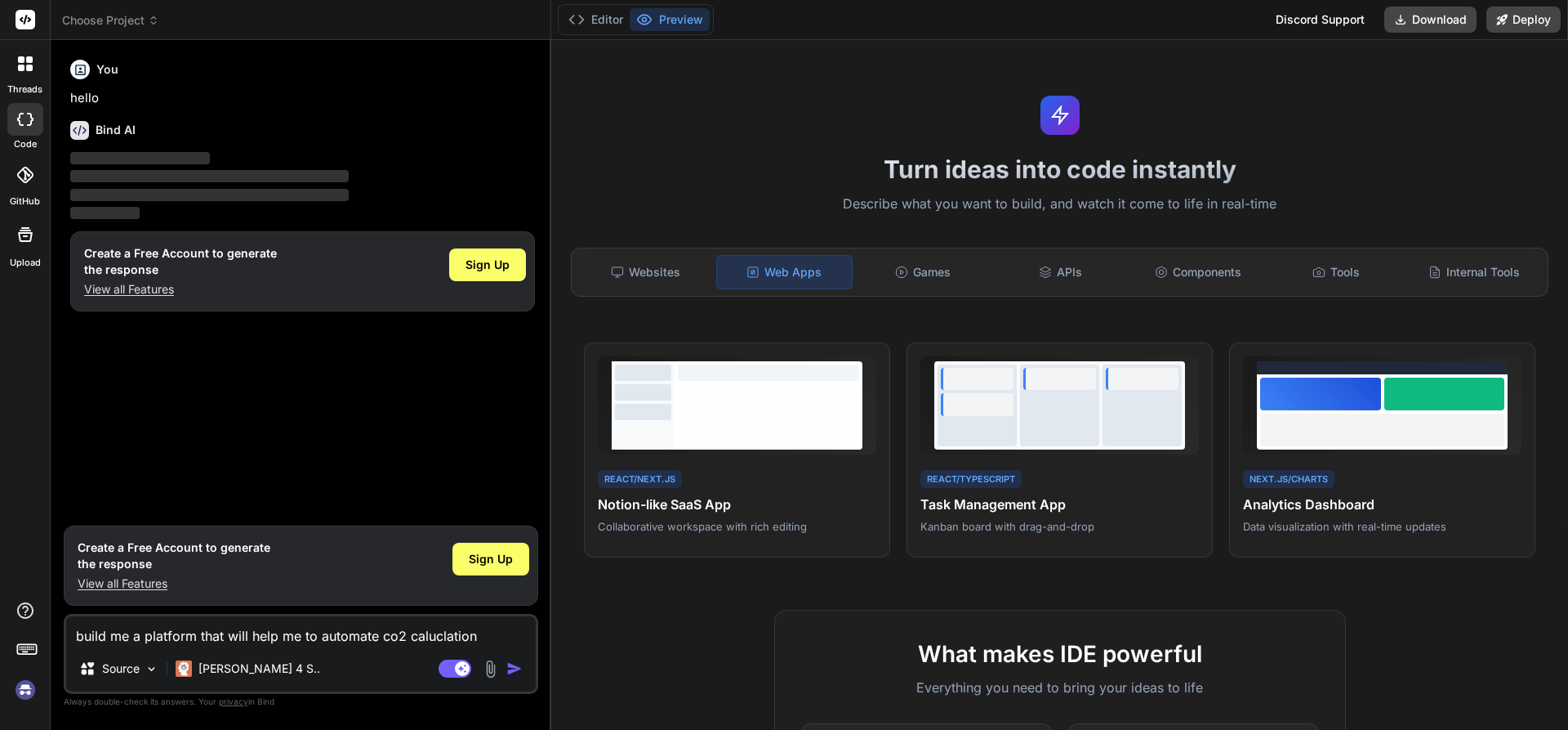
type textarea "x"
type textarea "build me a platform that will help me to automate co2 caluclations"
type textarea "x"
type textarea "build me a platform that will help me to automate co2 caluclation"
type textarea "x"
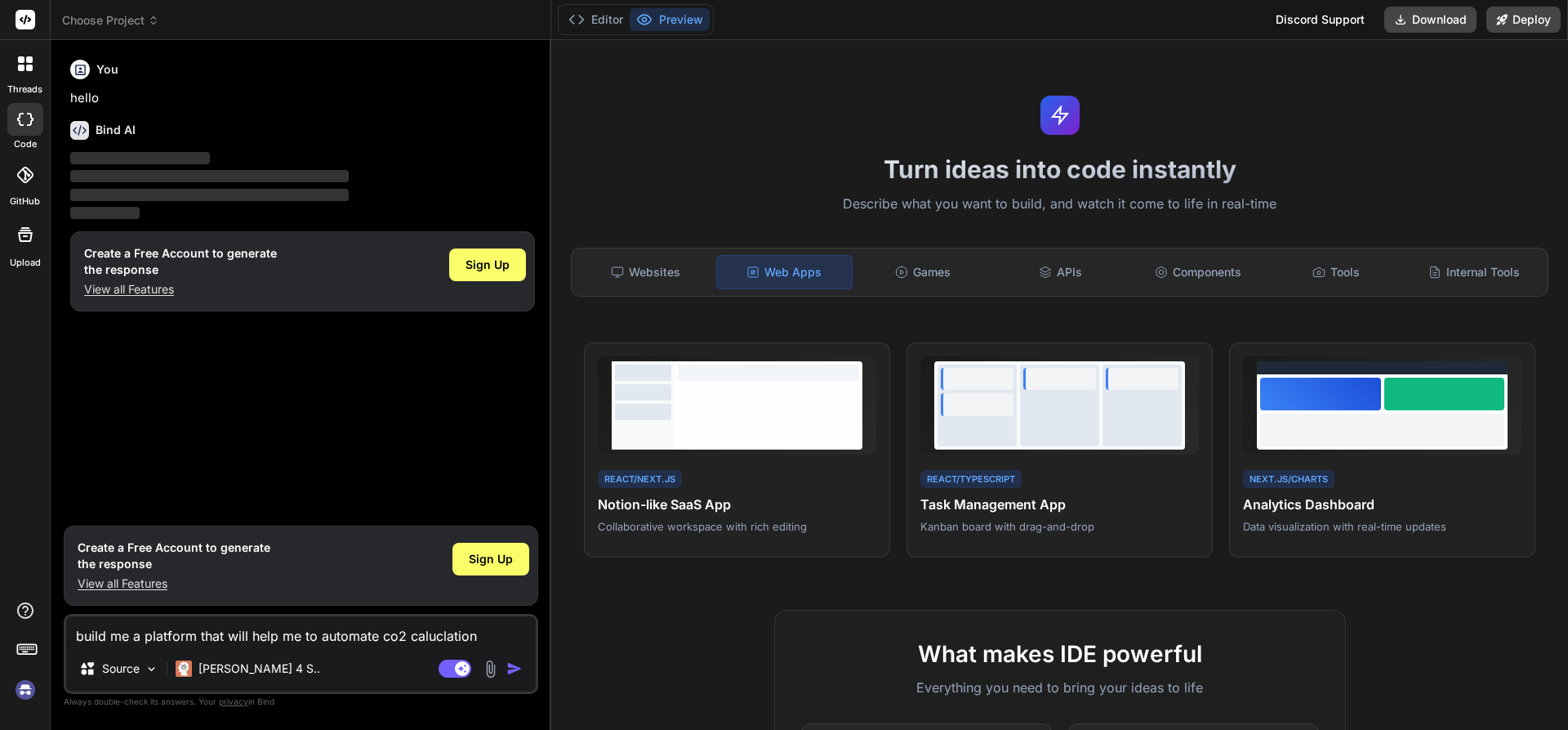
type textarea "build me a platform that will help me to automate co2 caluclatio"
type textarea "x"
type textarea "build me a platform that will help me to automate co2 caluclati"
type textarea "x"
type textarea "build me a platform that will help me to automate co2 caluclat"
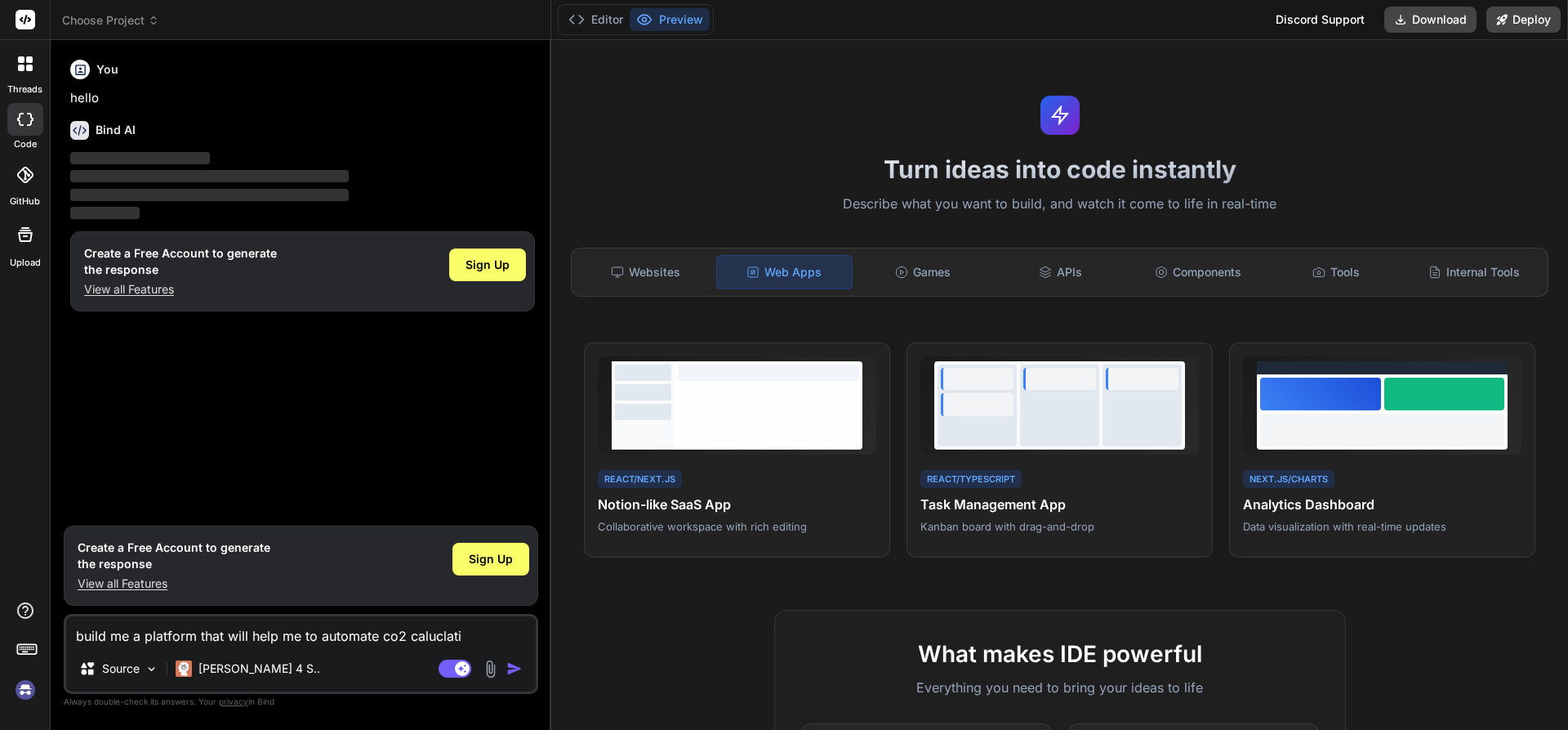
type textarea "x"
type textarea "build me a platform that will help me to automate co2 calucla"
type textarea "x"
type textarea "build me a platform that will help me to automate co2 calucl"
type textarea "x"
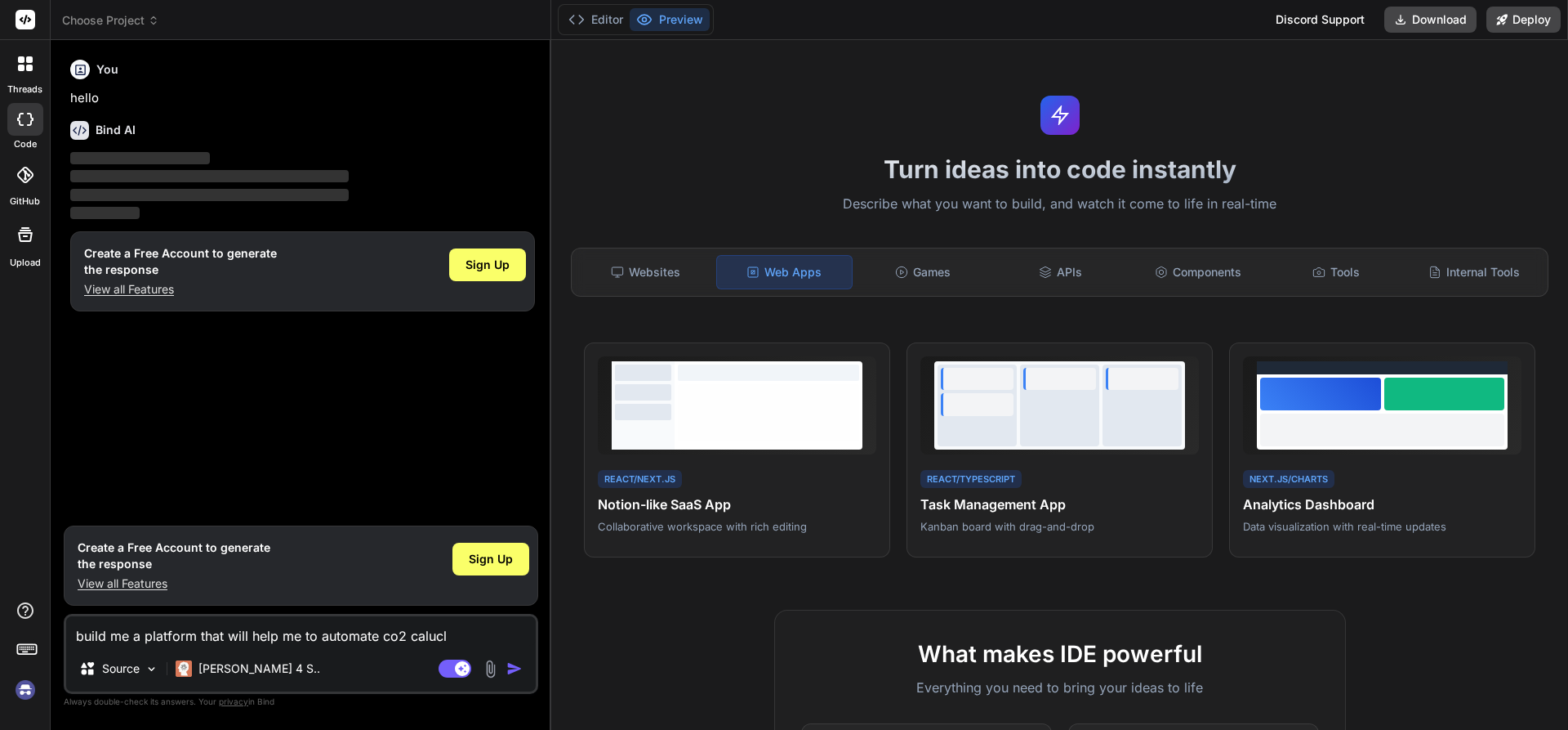
type textarea "build me a platform that will help me to automate co2 caluc"
type textarea "x"
type textarea "build me a platform that will help me to automate co2 calu"
type textarea "x"
type textarea "build me a platform that will help me to automate co2 cal"
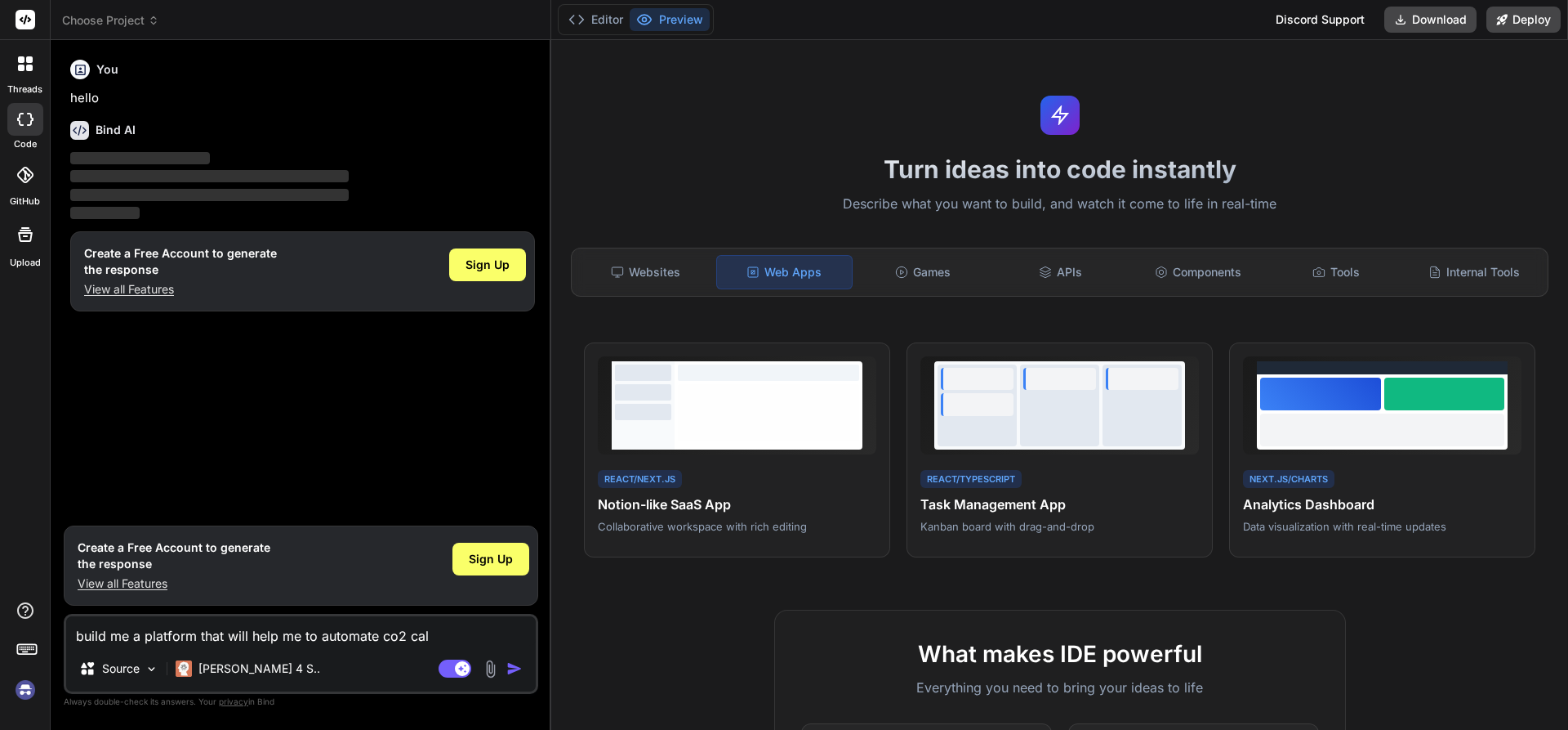
type textarea "x"
type textarea "build me a platform that will help me to automate co2 calc"
type textarea "x"
type textarea "build me a platform that will help me to automate co2 calcu"
type textarea "x"
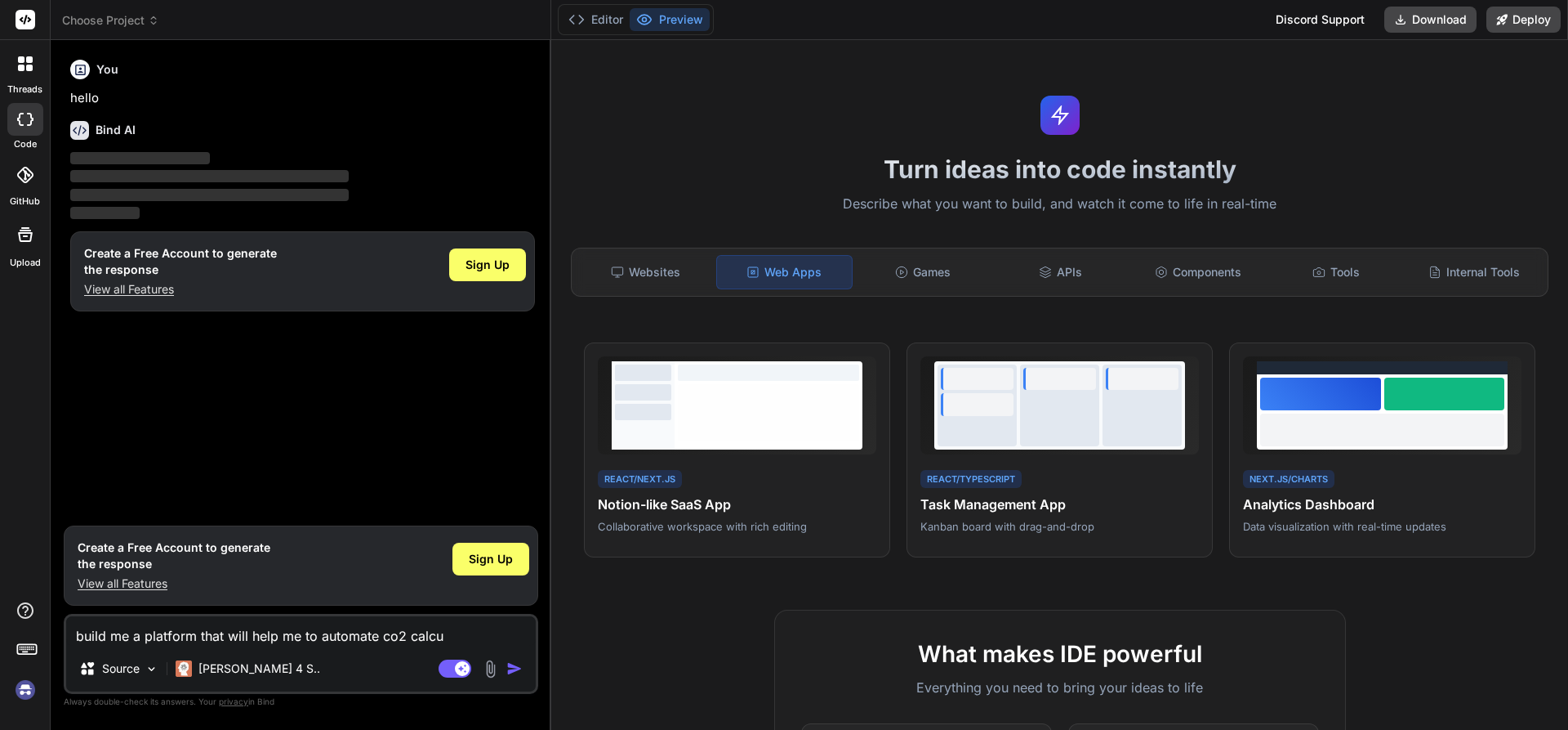
type textarea "build me a platform that will help me to automate co2 calcul"
type textarea "x"
type textarea "build me a platform that will help me to automate co2 calcula"
type textarea "x"
type textarea "build me a platform that will help me to automate co2 calculat"
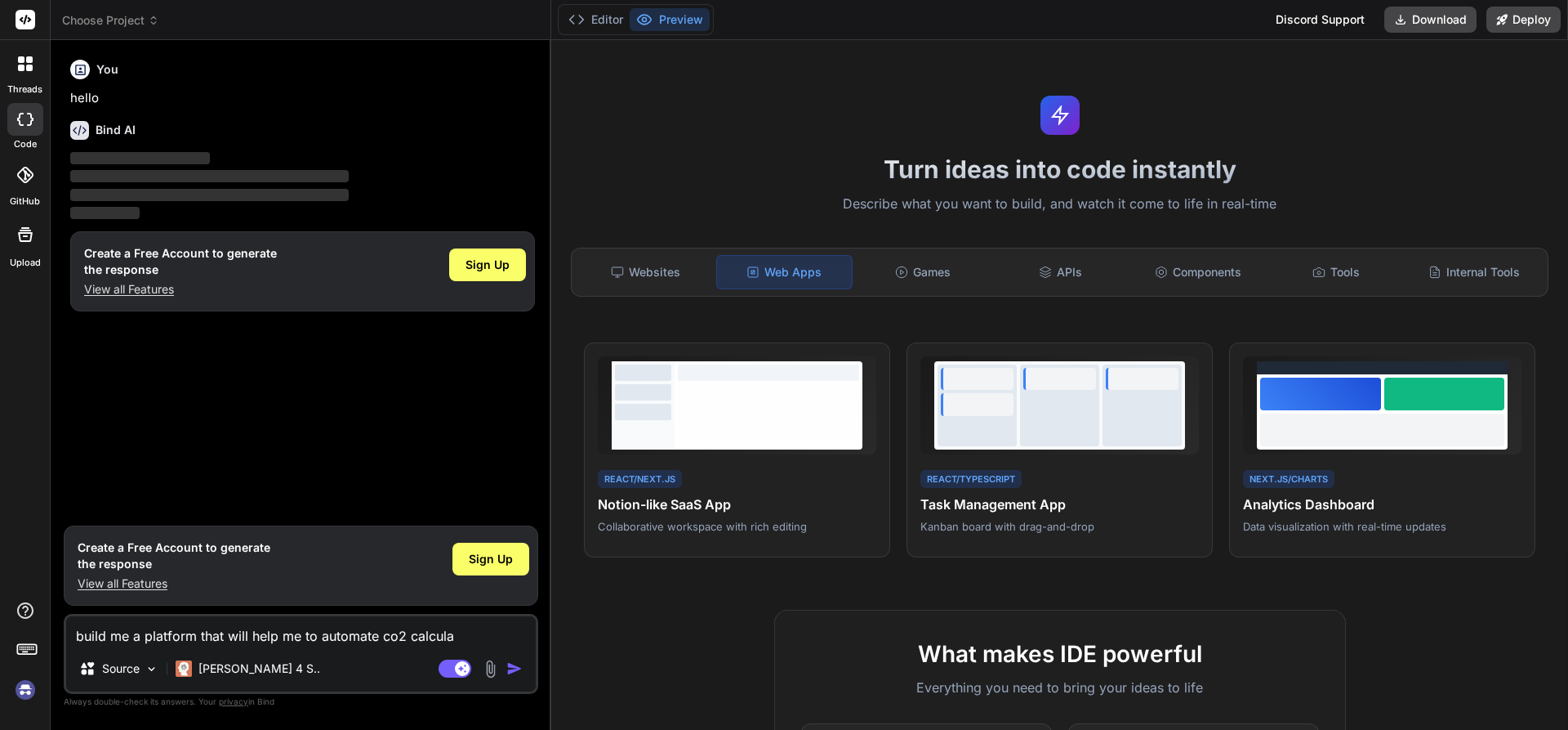
type textarea "x"
type textarea "build me a platform that will help me to automate co2 calculati"
type textarea "x"
type textarea "build me a platform that will help me to automate co2 calculatio"
type textarea "x"
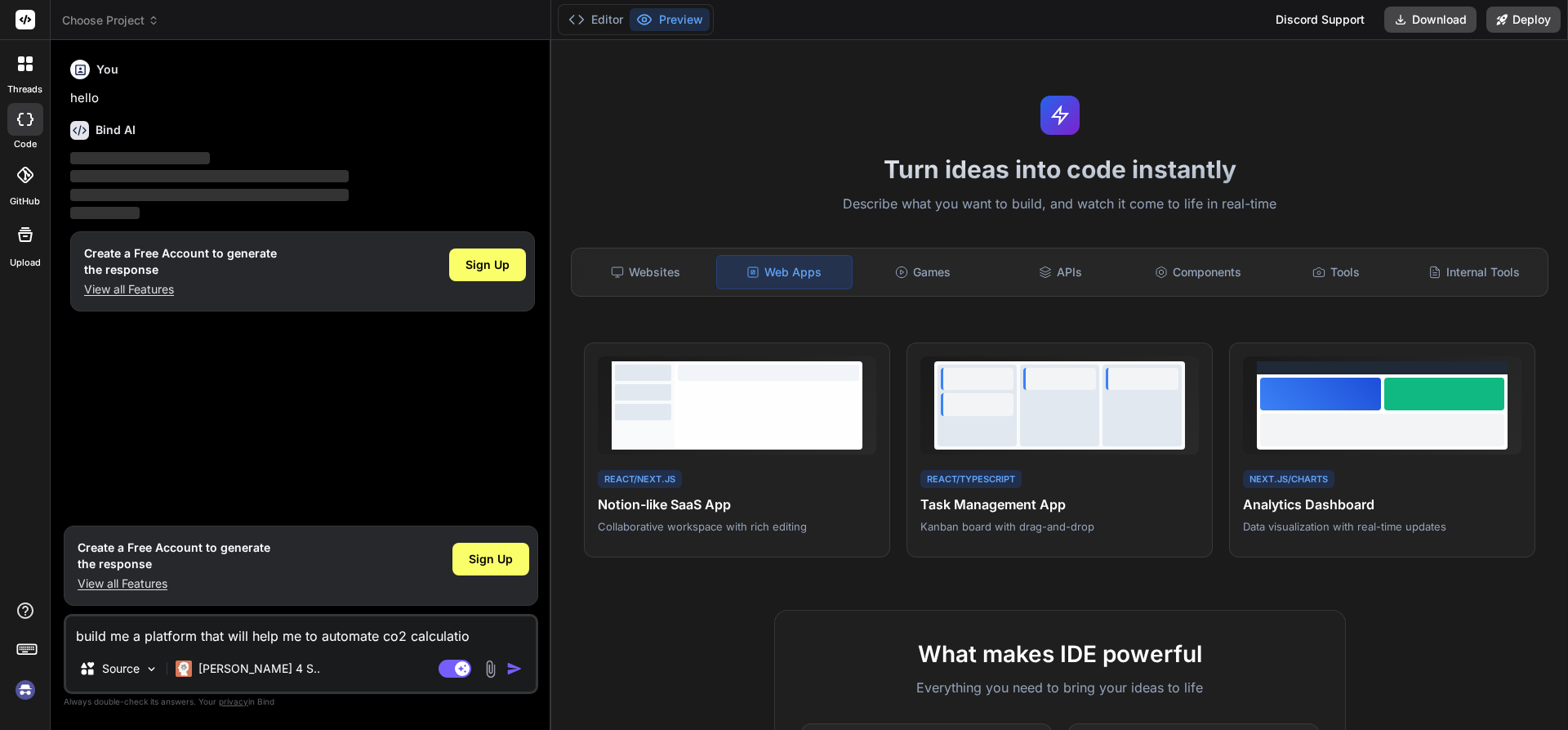
type textarea "build me a platform that will help me to automate co2 calculation"
type textarea "x"
type textarea "build me a platform that will help me to automate co2 calculations"
type textarea "x"
type textarea "build me a platform that will help me to automate co2 calculations"
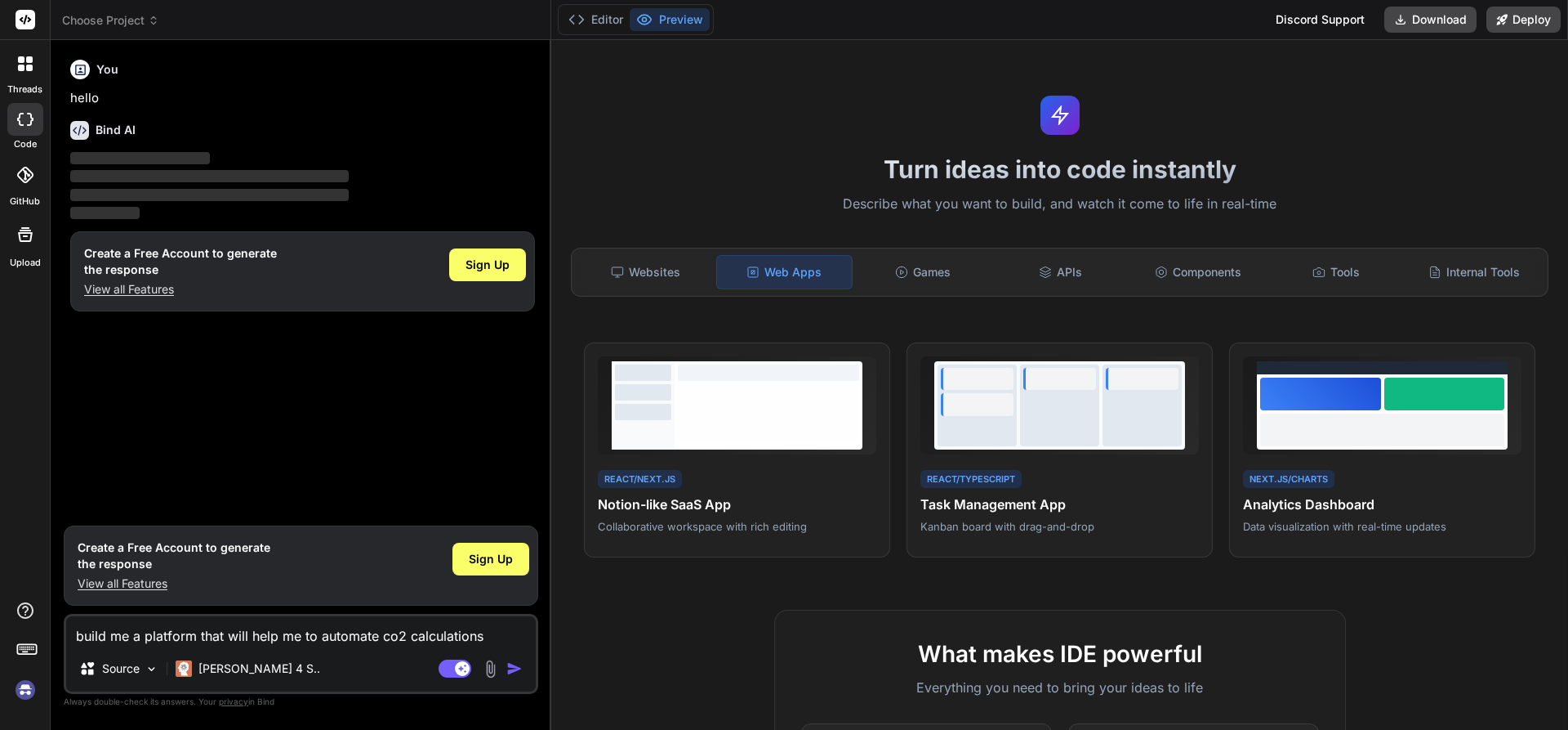
type textarea "x"
type textarea "build me a platform that will help me to automate co2 calculations b"
type textarea "x"
type textarea "build me a platform that will help me to automate co2 calculations by"
type textarea "x"
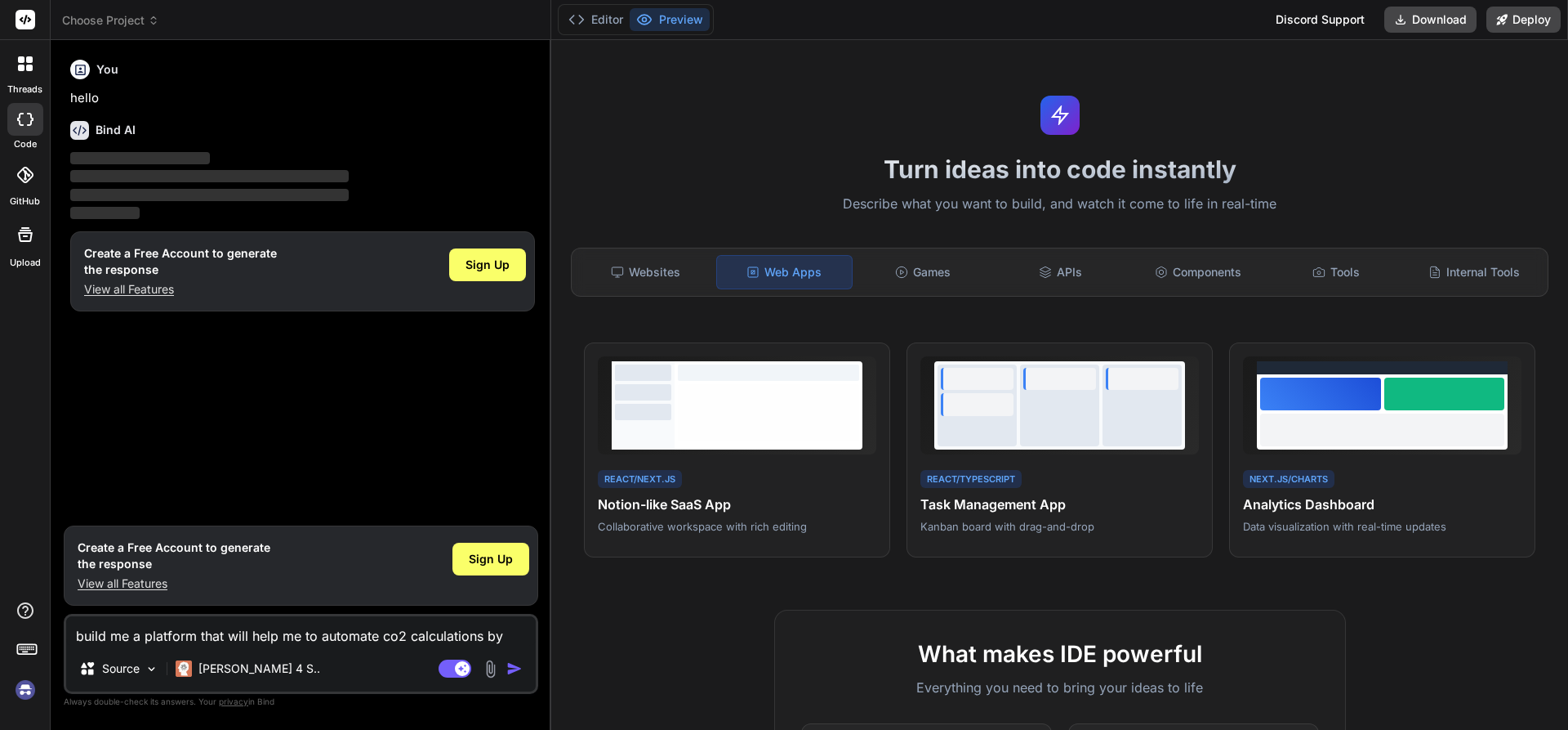
type textarea "build me a platform that will help me to automate co2 calculations by"
type textarea "x"
type textarea "build me a platform that will help me to automate co2 calculations by a"
type textarea "x"
type textarea "build me a platform that will help me to automate co2 calculations by an"
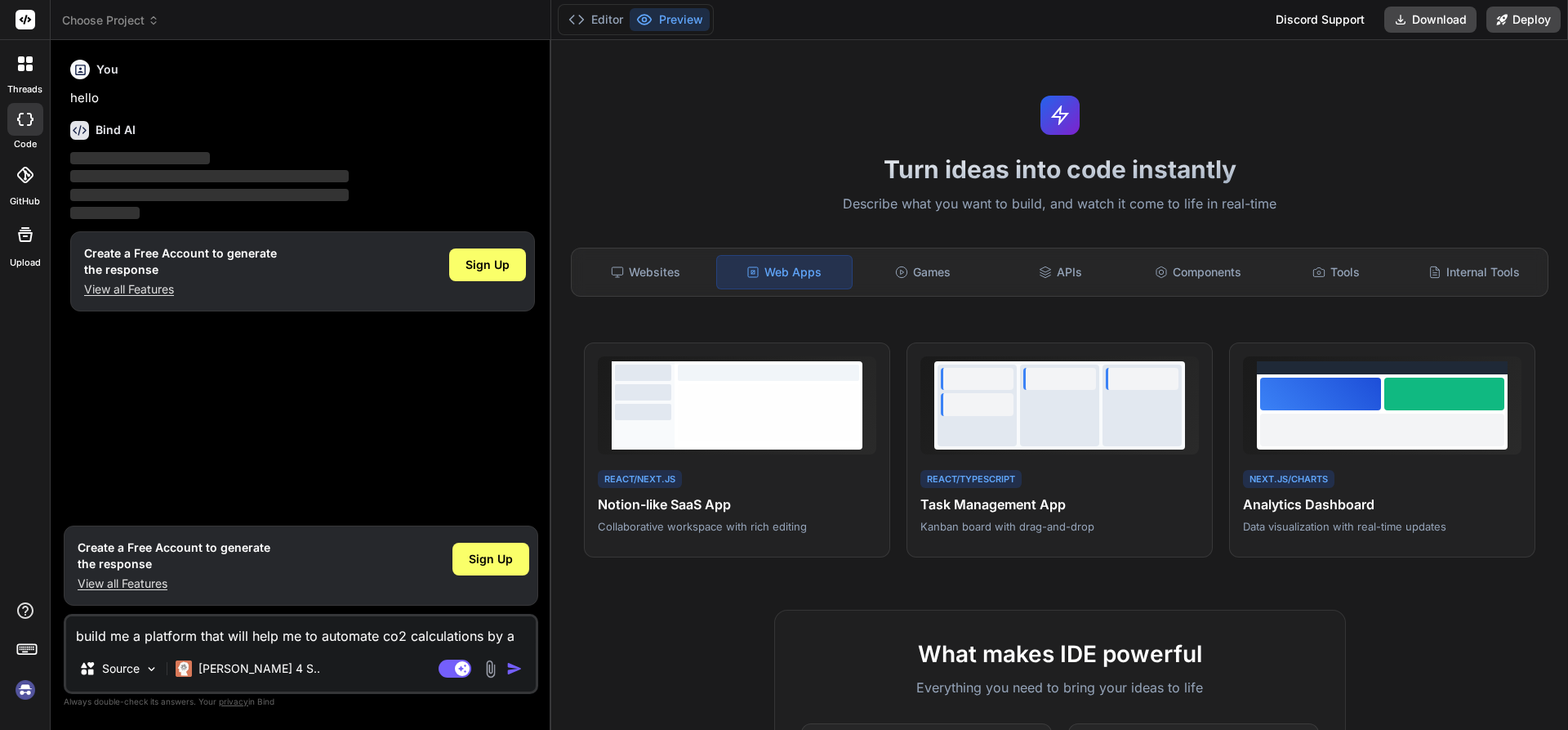
type textarea "x"
type textarea "build me a platform that will help me to automate co2 calculations by a"
type textarea "x"
type textarea "build me a platform that will help me to automate co2 calculations by"
type textarea "x"
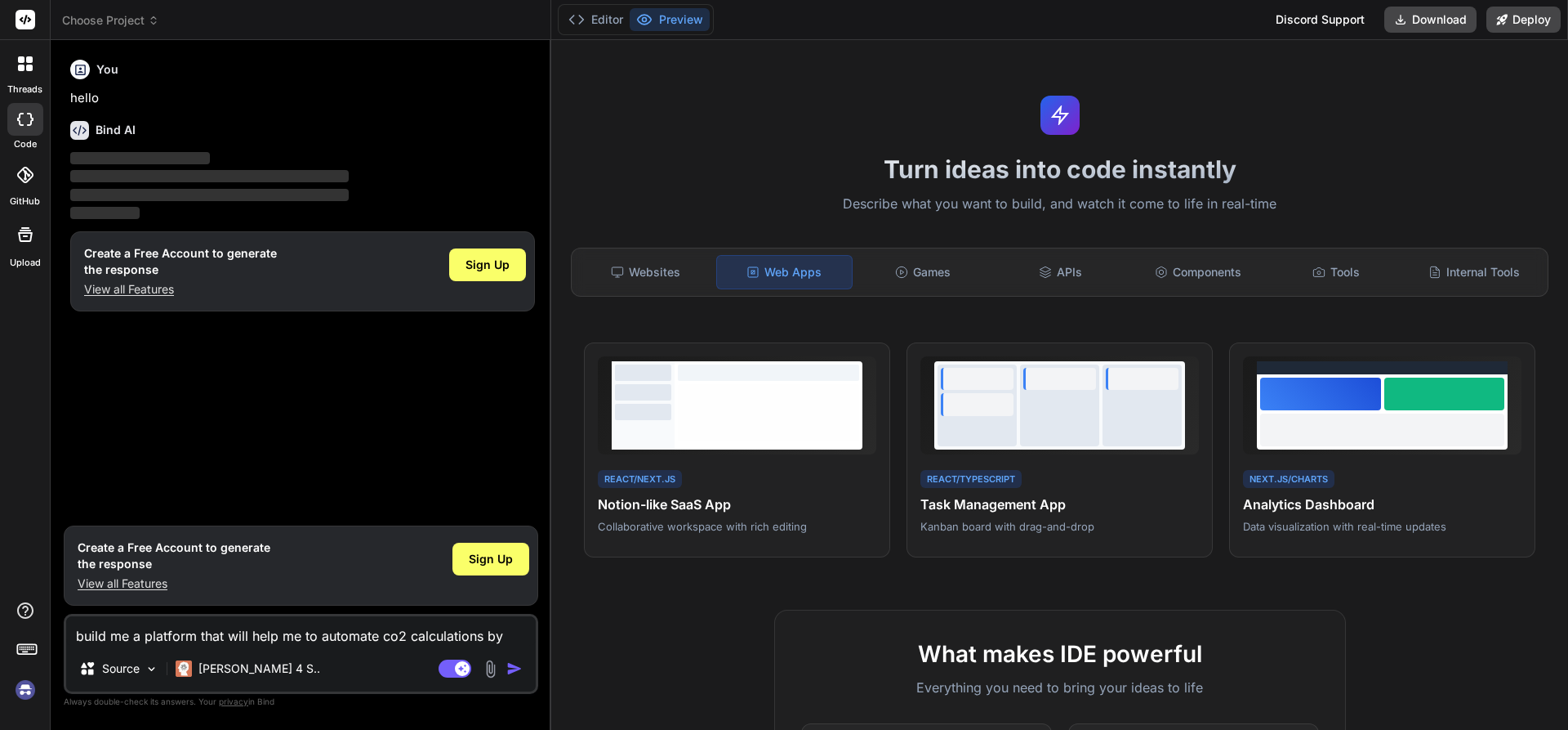
type textarea "build me a platform that will help me to automate co2 calculations by"
type textarea "x"
type textarea "build me a platform that will help me to automate co2 calculations b"
type textarea "x"
type textarea "build me a platform that will help me to automate co2 calculations"
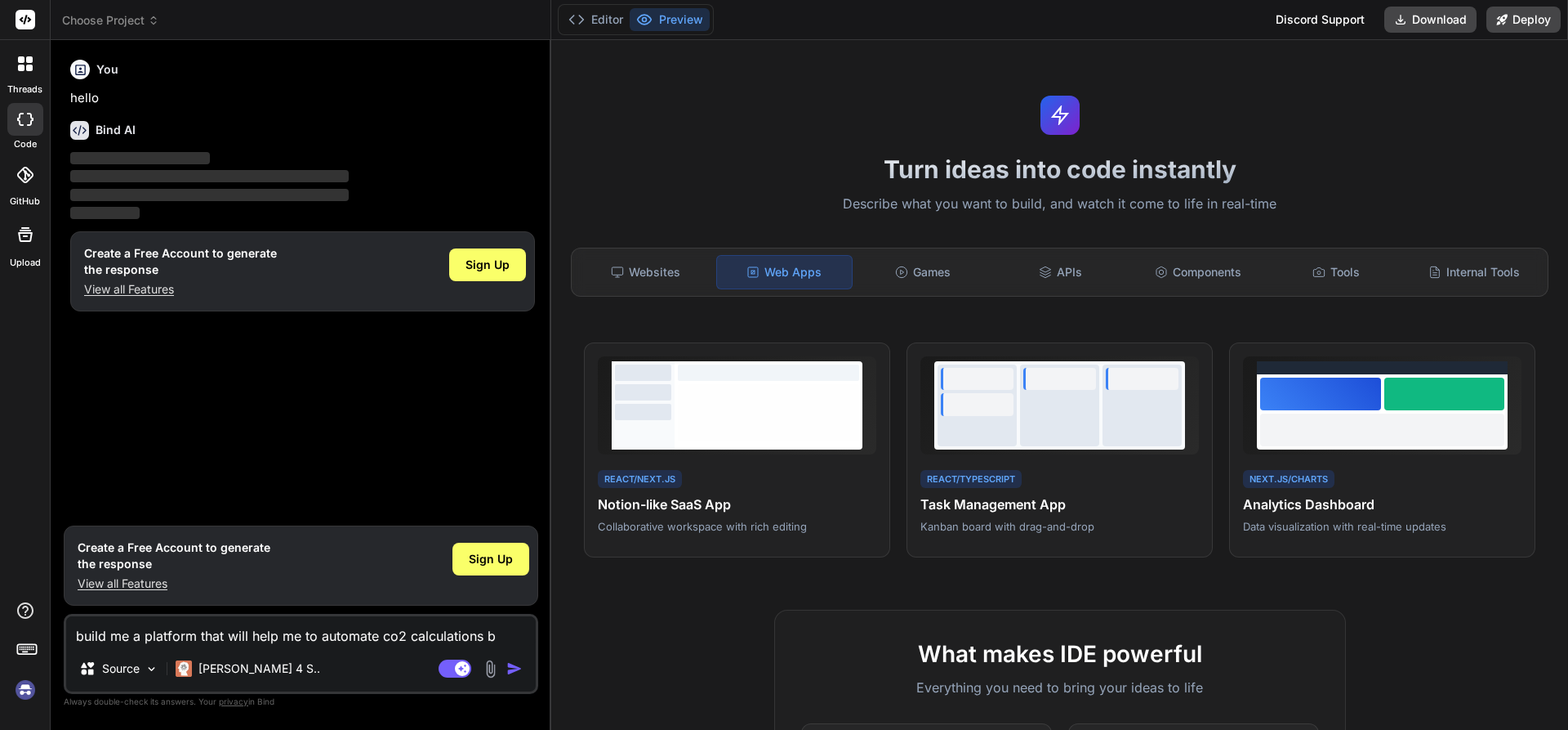
type textarea "x"
type textarea "build me a platform that will help me to automate co2 calculations b"
type textarea "x"
type textarea "build me a platform that will help me to automate co2 calculations by"
type textarea "x"
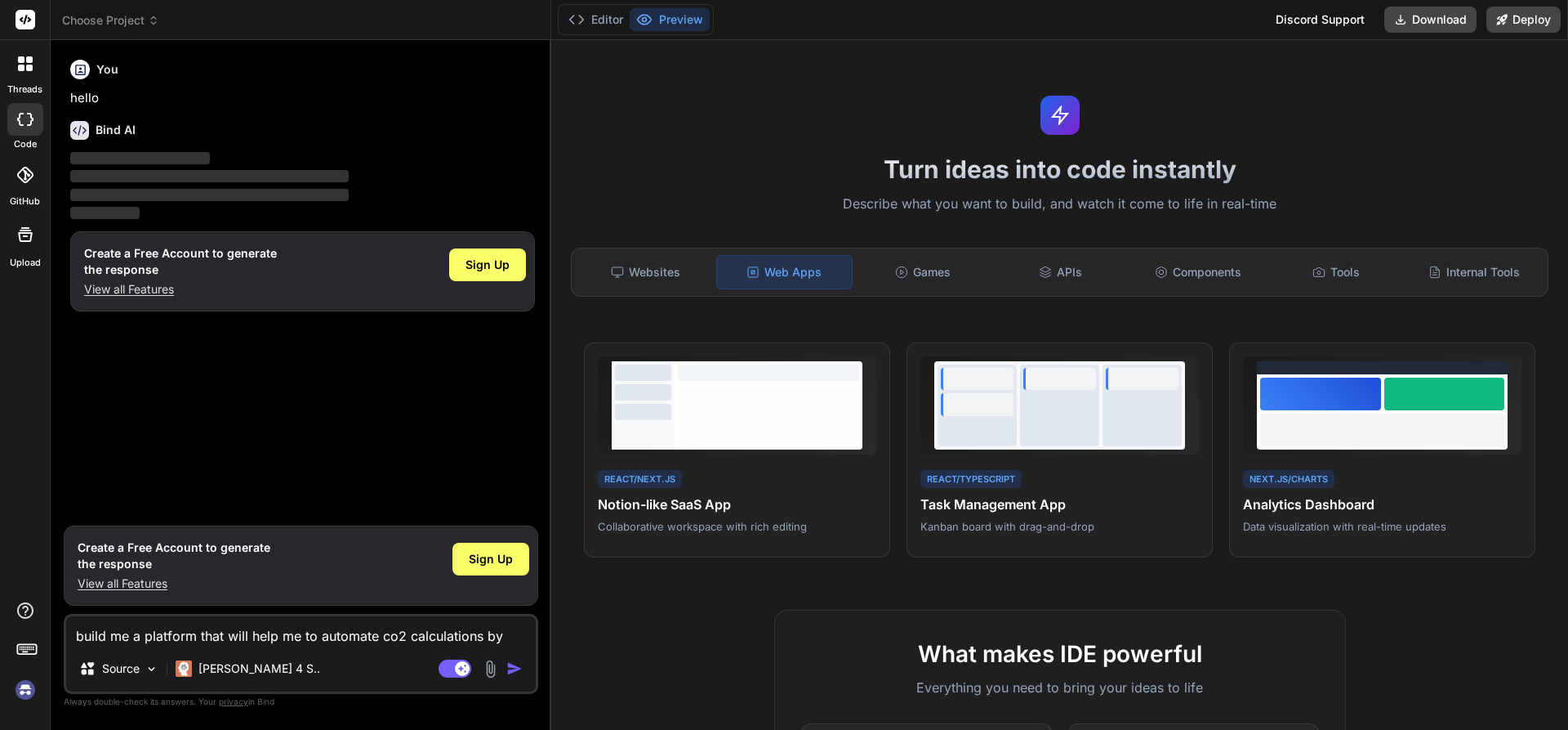
type textarea "build me a platform that will help me to automate co2 calculations by"
type textarea "x"
type textarea "build me a platform that will help me to automate co2 calculations by a"
type textarea "x"
type textarea "build me a platform that will help me to automate co2 calculations by an"
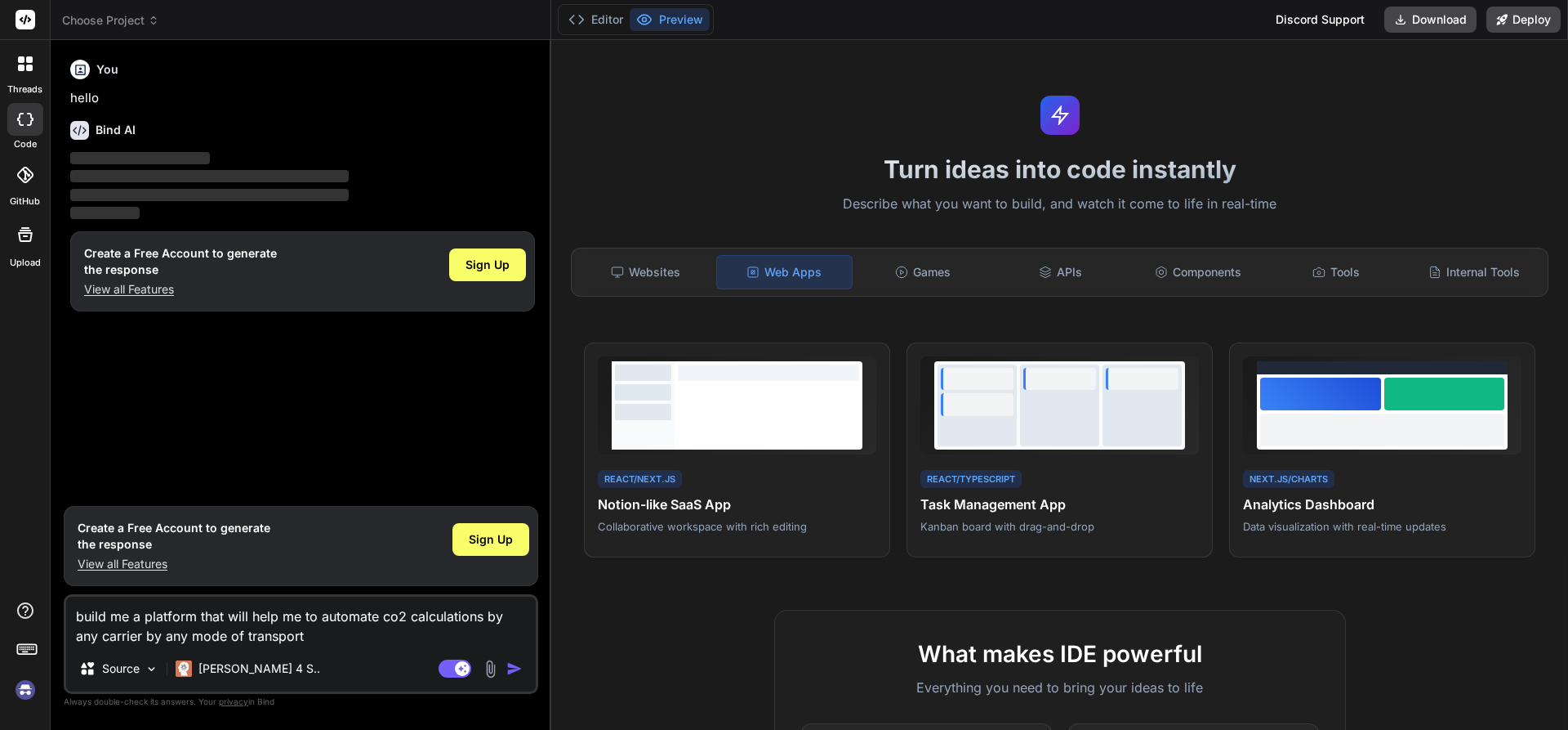
click at [511, 662] on img "button" at bounding box center [514, 668] width 16 height 16
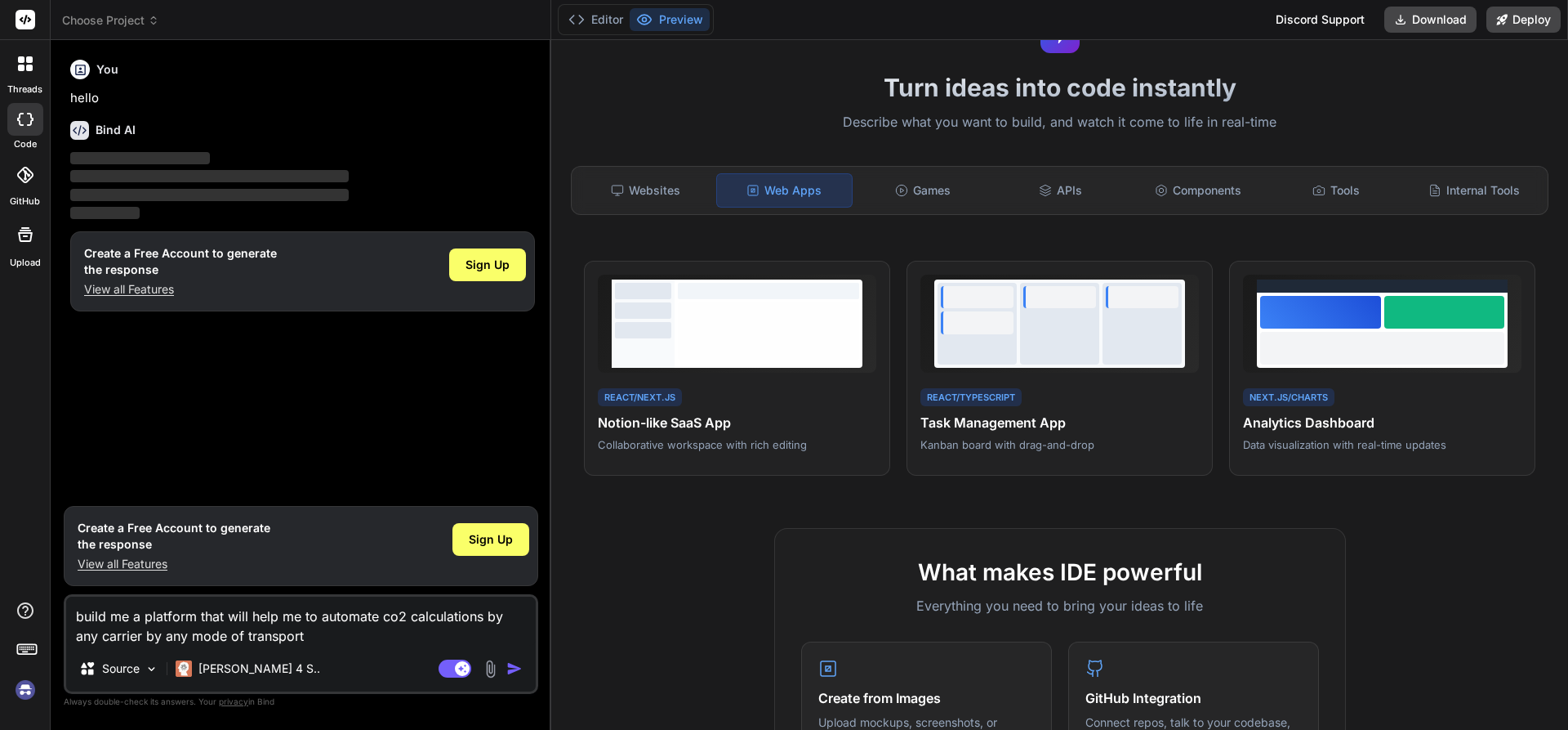
click at [511, 666] on img "button" at bounding box center [514, 668] width 16 height 16
click at [494, 265] on span "Sign Up" at bounding box center [487, 265] width 44 height 16
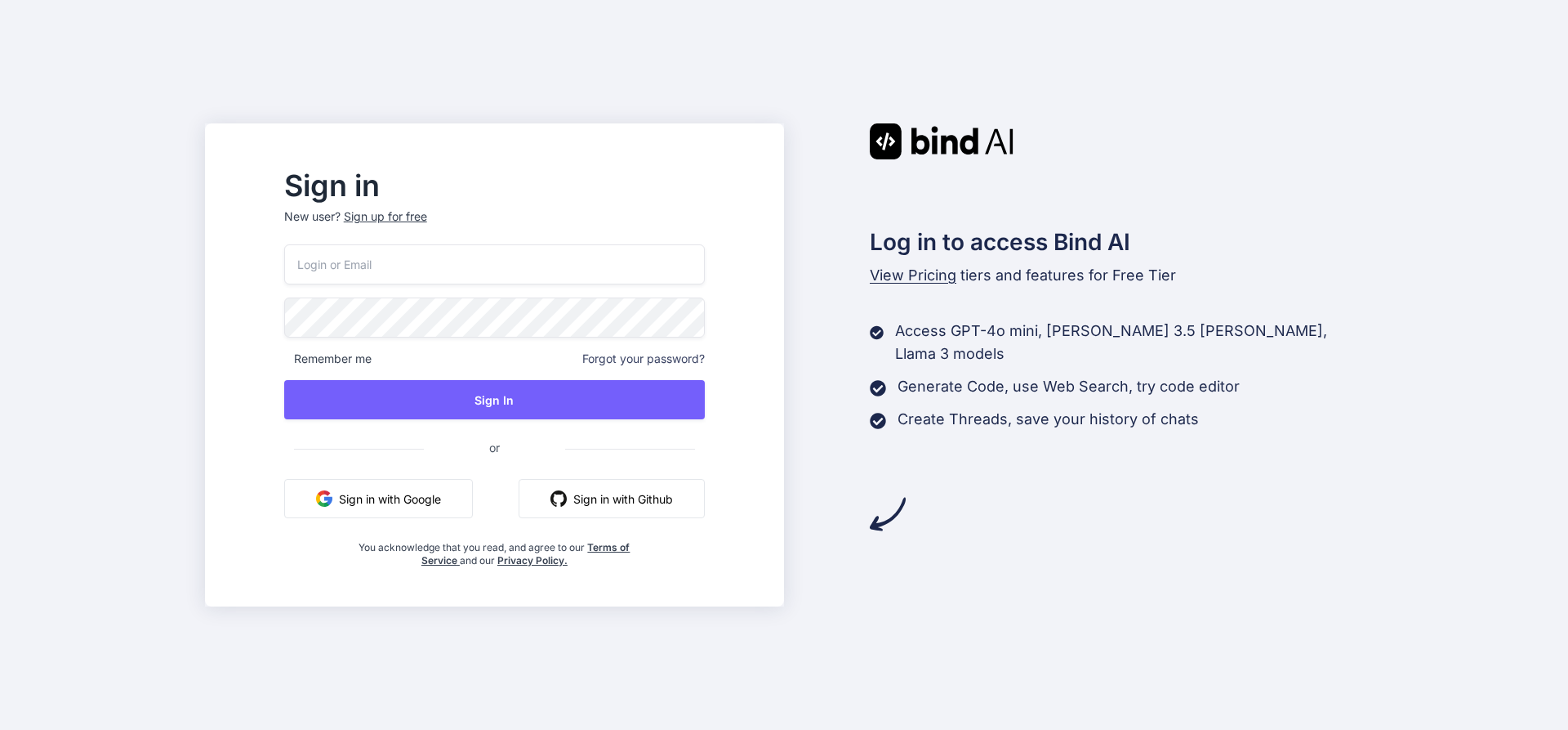
click at [385, 261] on input "email" at bounding box center [494, 264] width 421 height 40
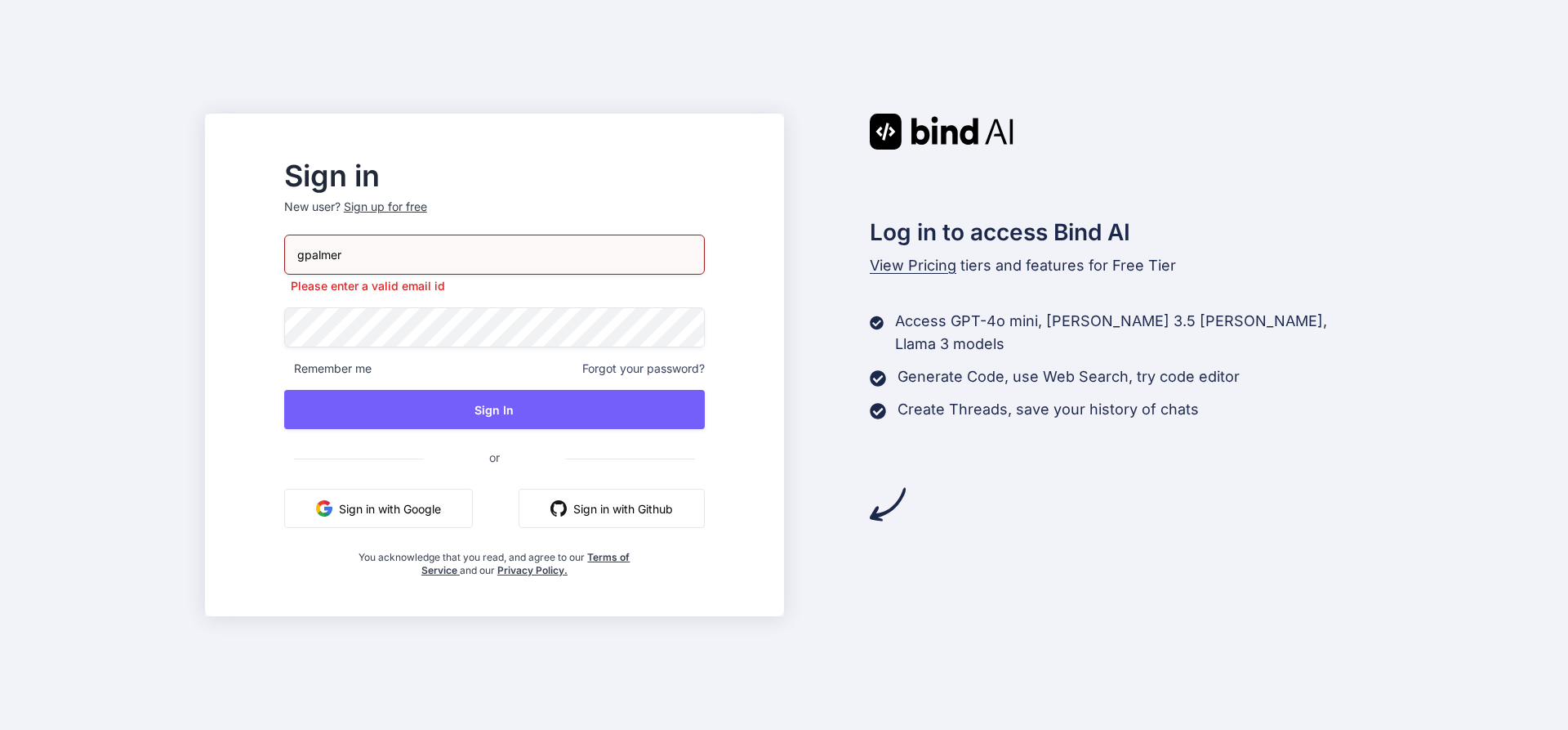
click at [424, 511] on button "Sign in with Google" at bounding box center [378, 508] width 188 height 39
click at [517, 265] on input "gpalmer" at bounding box center [494, 254] width 421 height 40
type input "[EMAIL_ADDRESS][DOMAIN_NAME]"
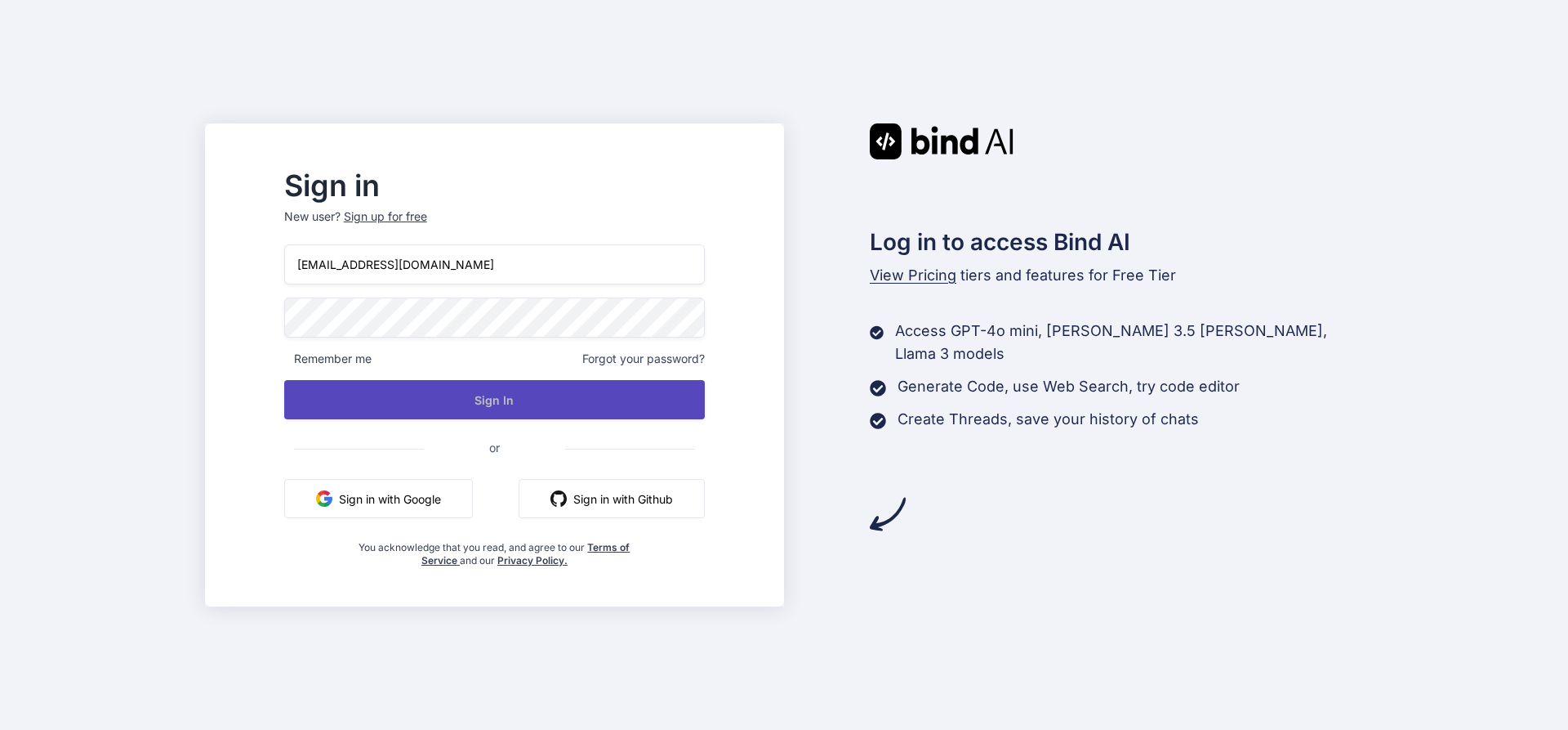
click at [500, 397] on button "Sign In" at bounding box center [494, 399] width 421 height 39
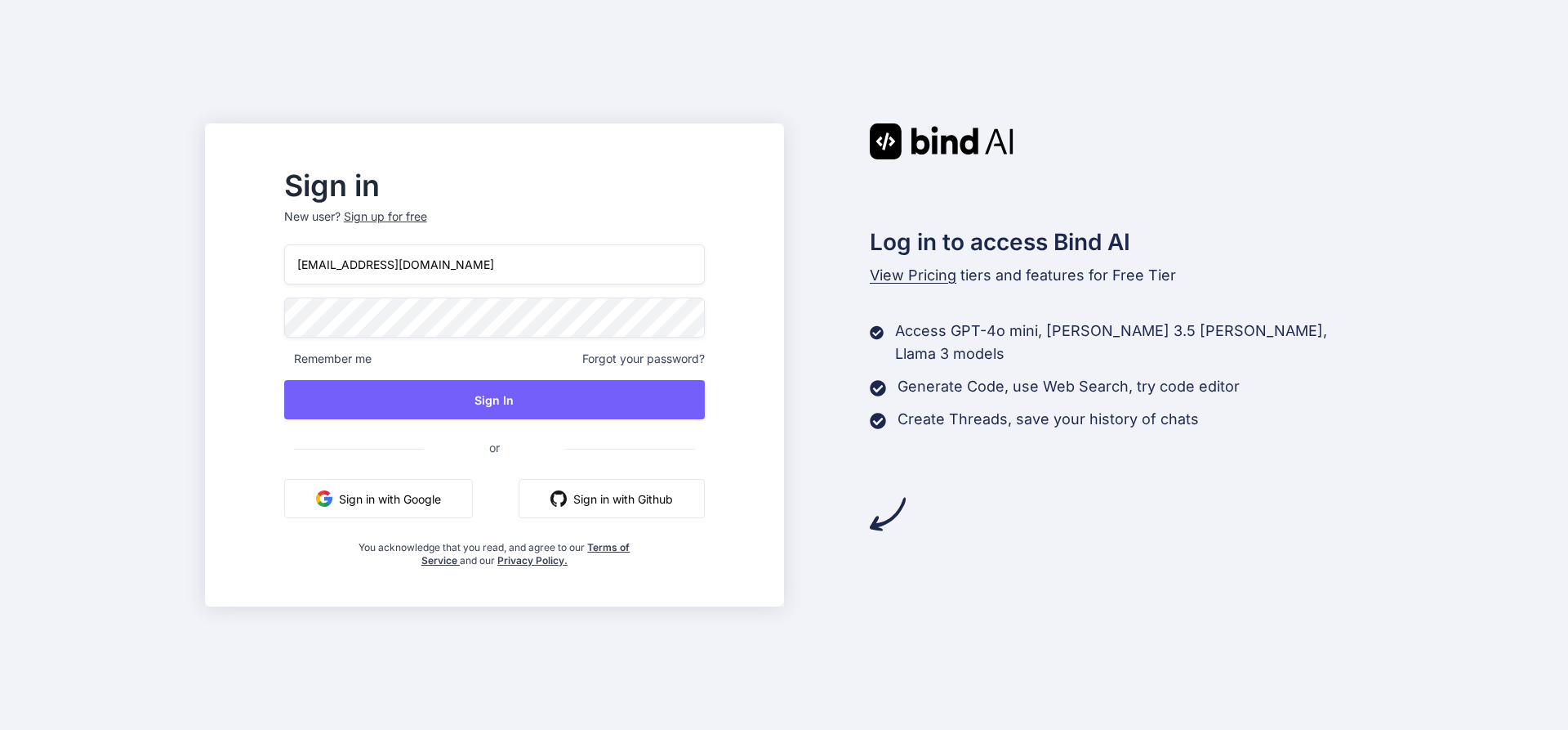
click at [292, 327] on div "Sign in New user? Sign up for free [EMAIL_ADDRESS][DOMAIN_NAME] Remember me For…" at bounding box center [494, 365] width 579 height 483
click at [437, 220] on p "New user? Sign up for free" at bounding box center [494, 226] width 421 height 36
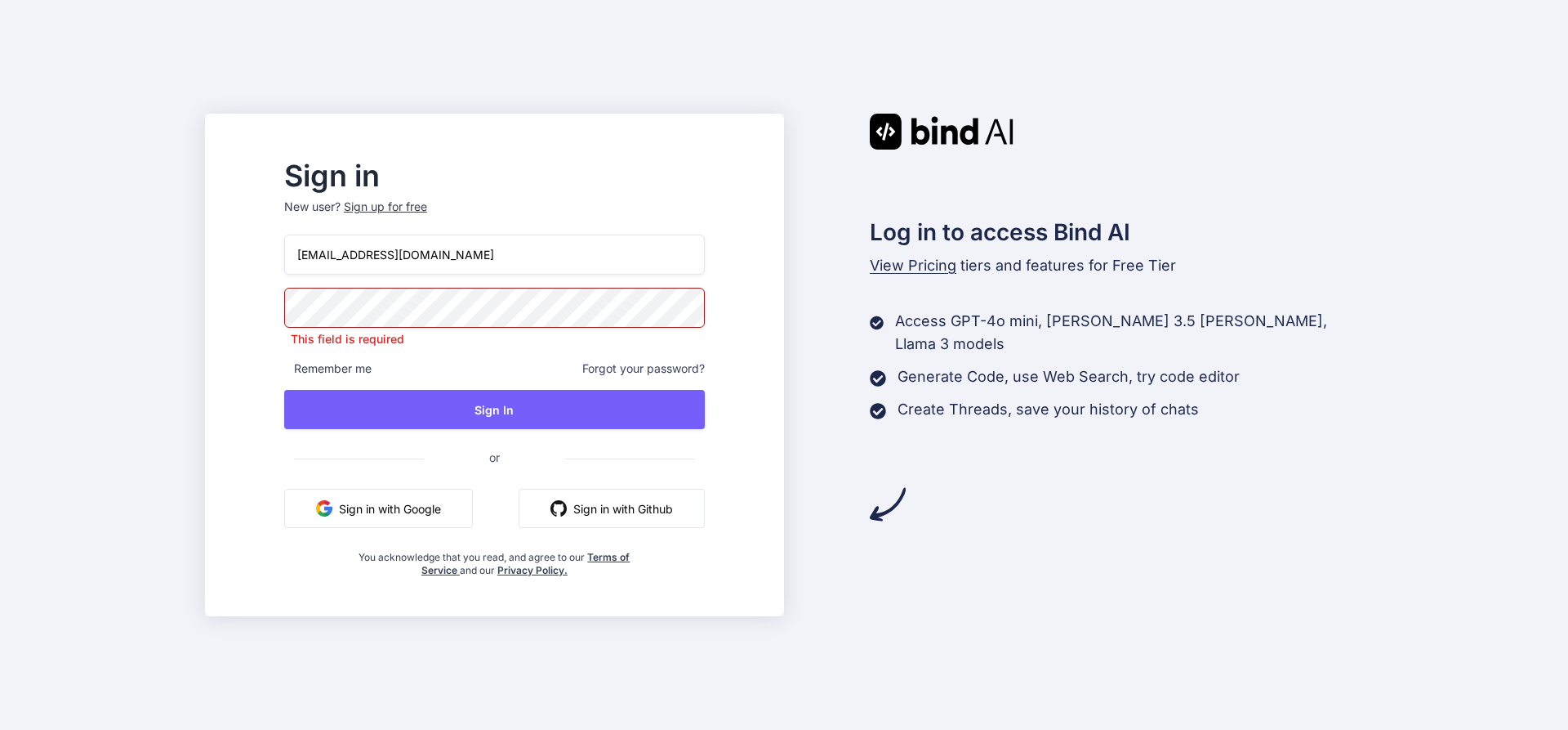
click at [420, 208] on div "Sign up for free" at bounding box center [386, 206] width 83 height 16
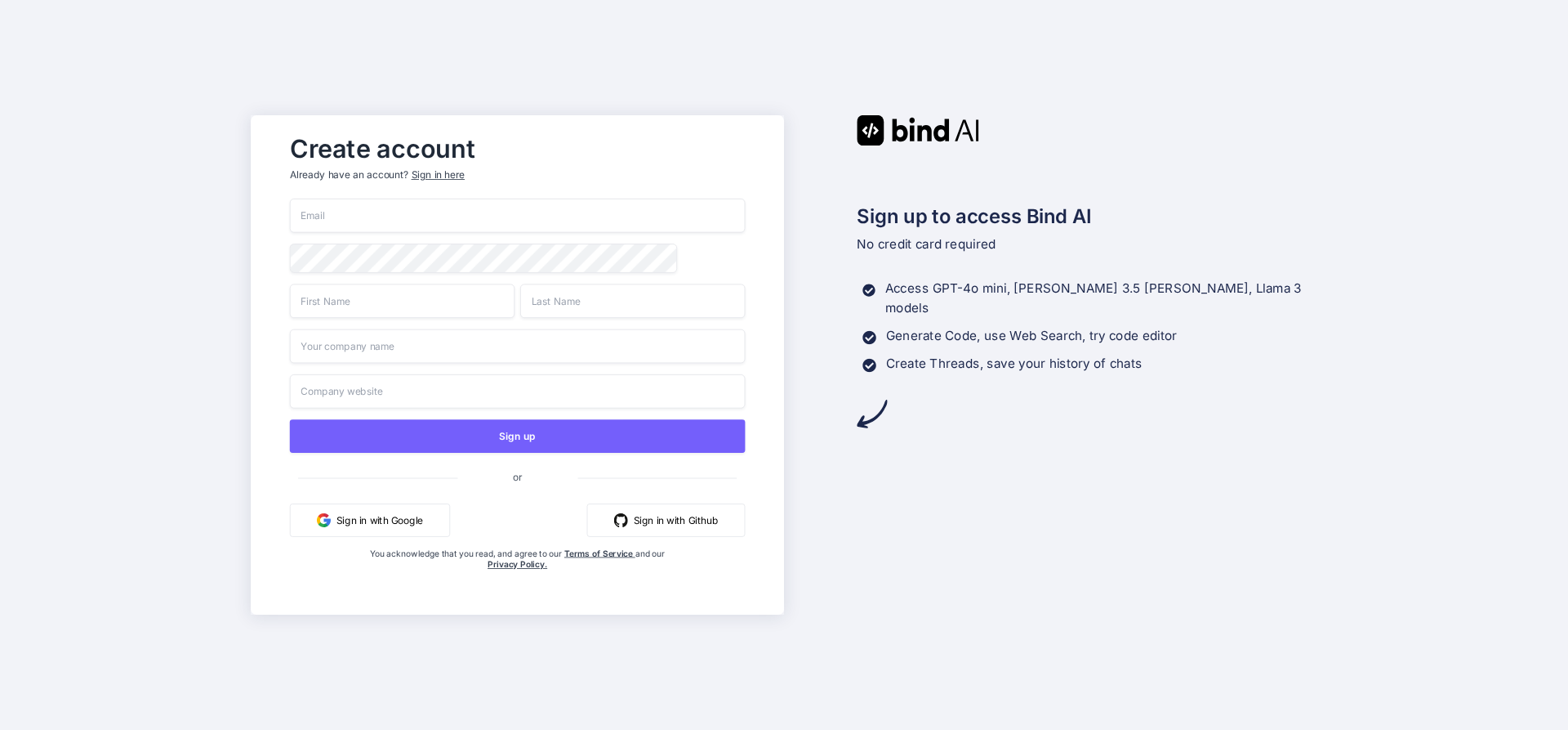
drag, startPoint x: 394, startPoint y: 219, endPoint x: 438, endPoint y: 172, distance: 64.4
click at [393, 219] on input "email" at bounding box center [517, 215] width 455 height 35
type input "[EMAIL_ADDRESS][DOMAIN_NAME]"
type input "[PERSON_NAME]"
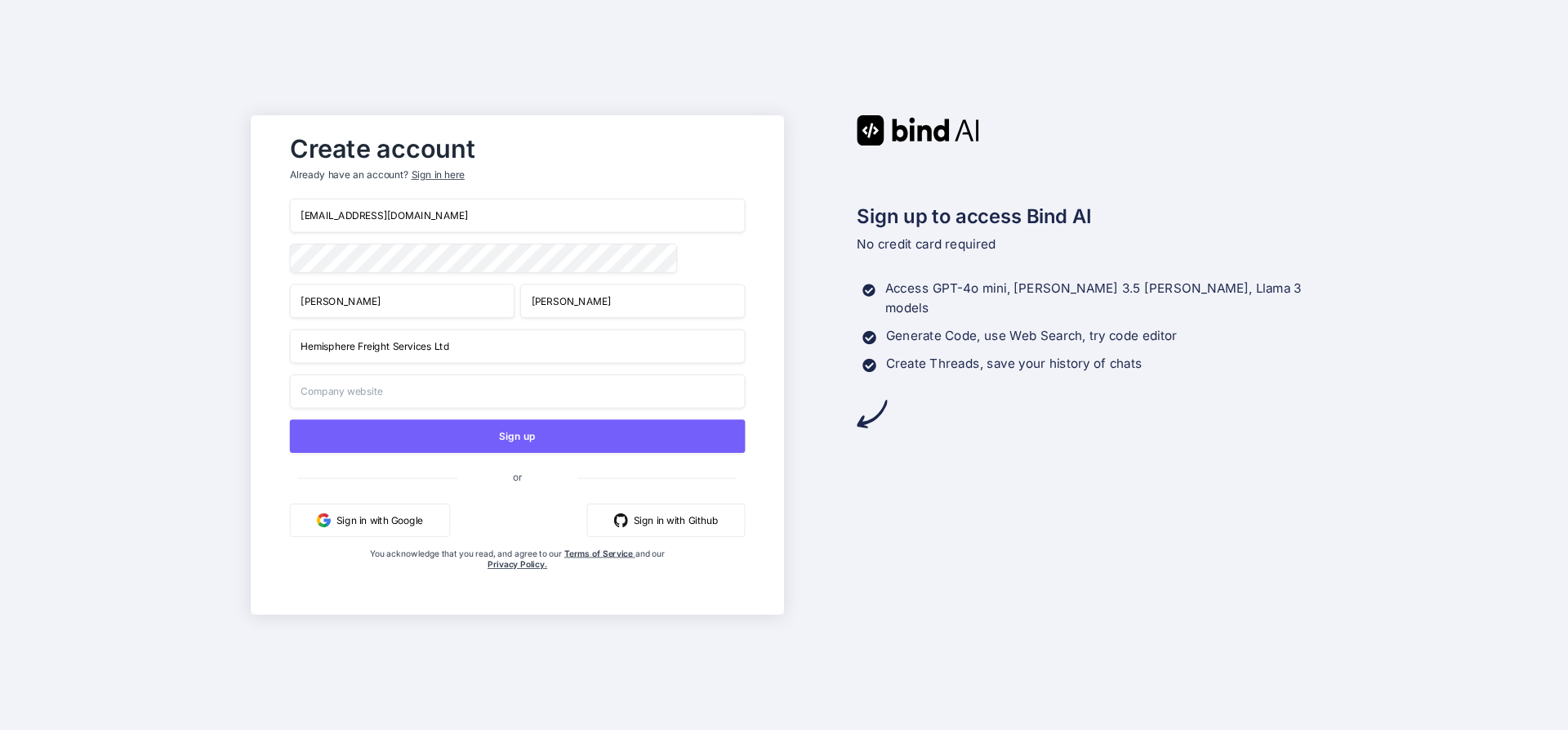
type input "Hemisphere Freight Services Ltd"
type input "[DOMAIN_NAME]"
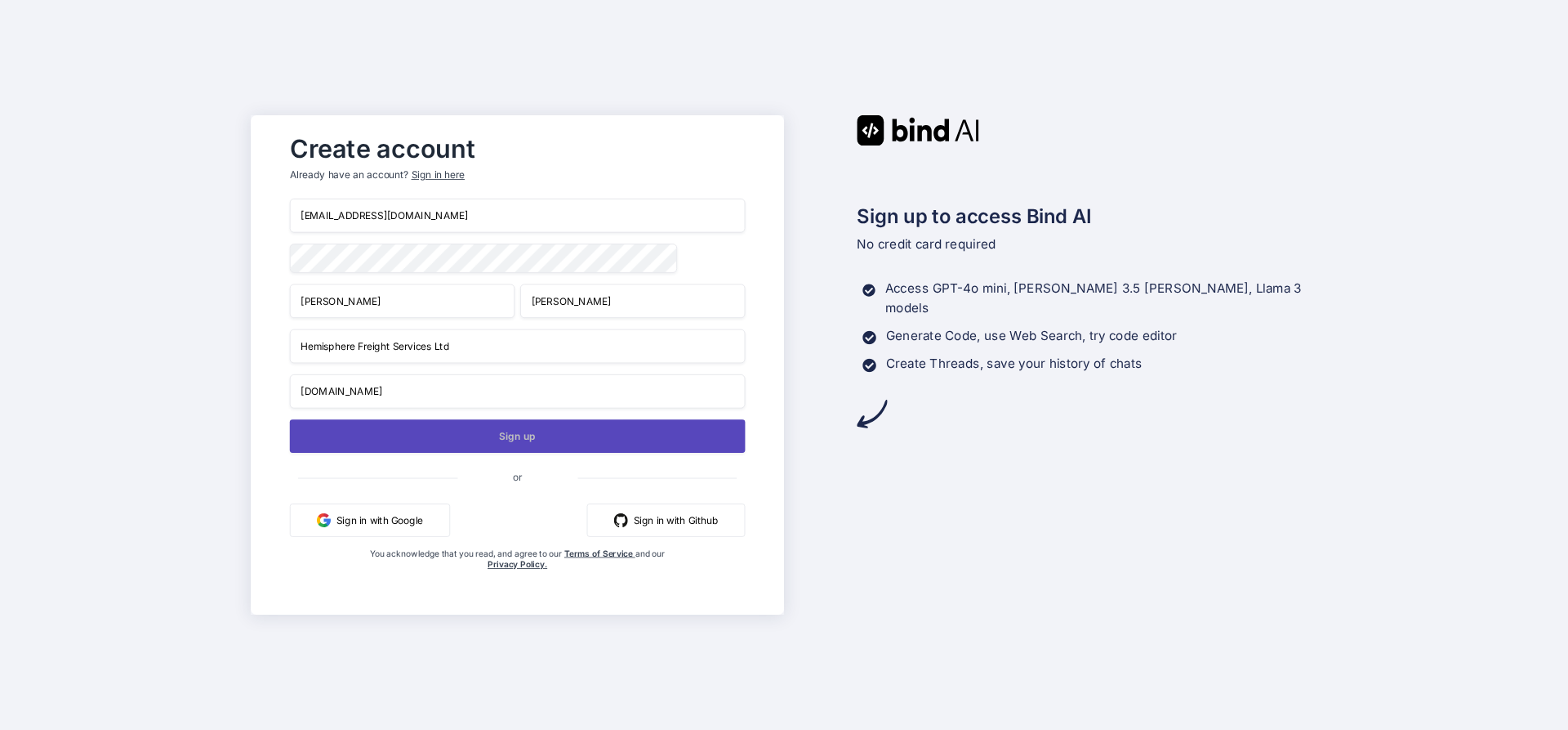
click at [482, 434] on button "Sign up" at bounding box center [517, 436] width 455 height 34
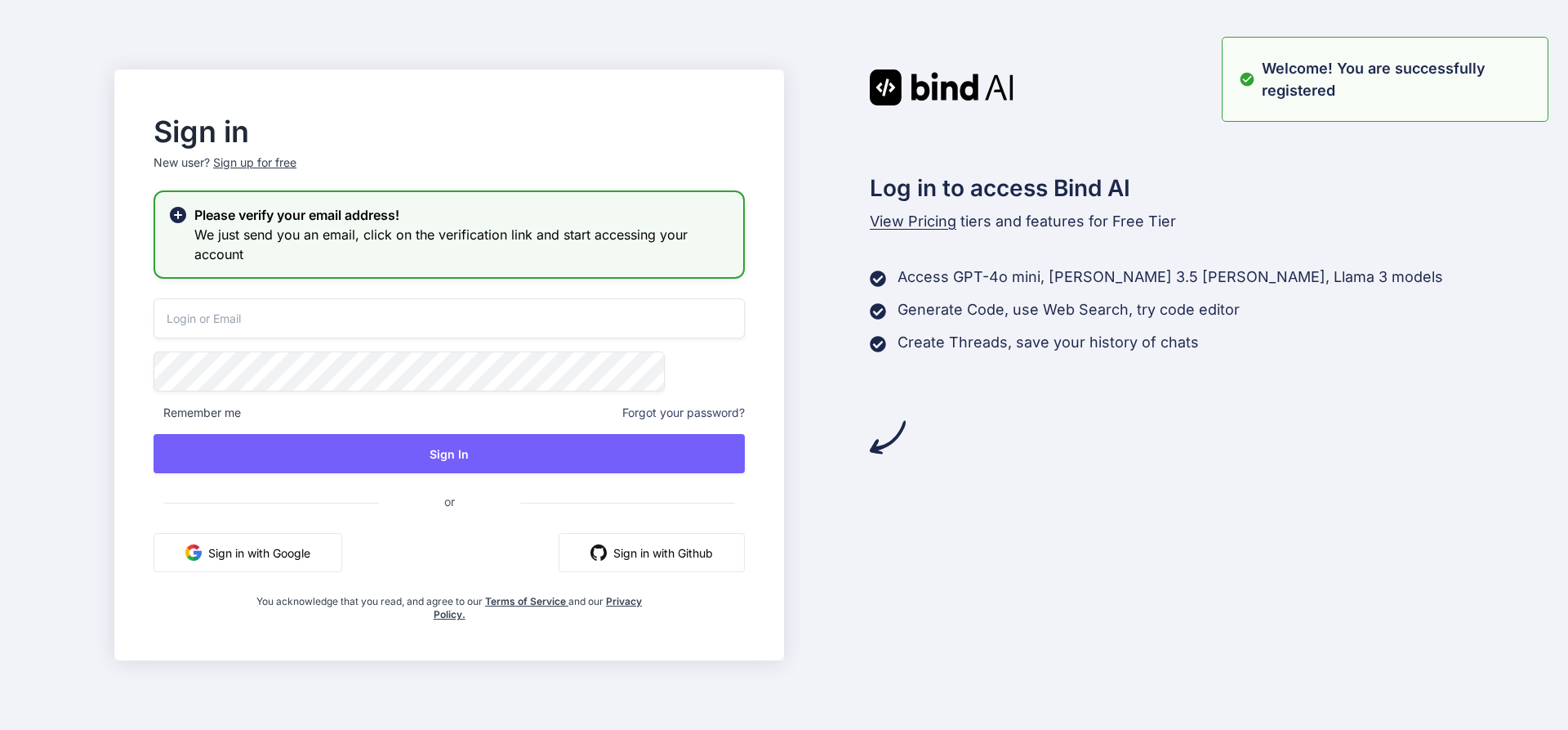
click at [297, 320] on input "email" at bounding box center [449, 318] width 591 height 40
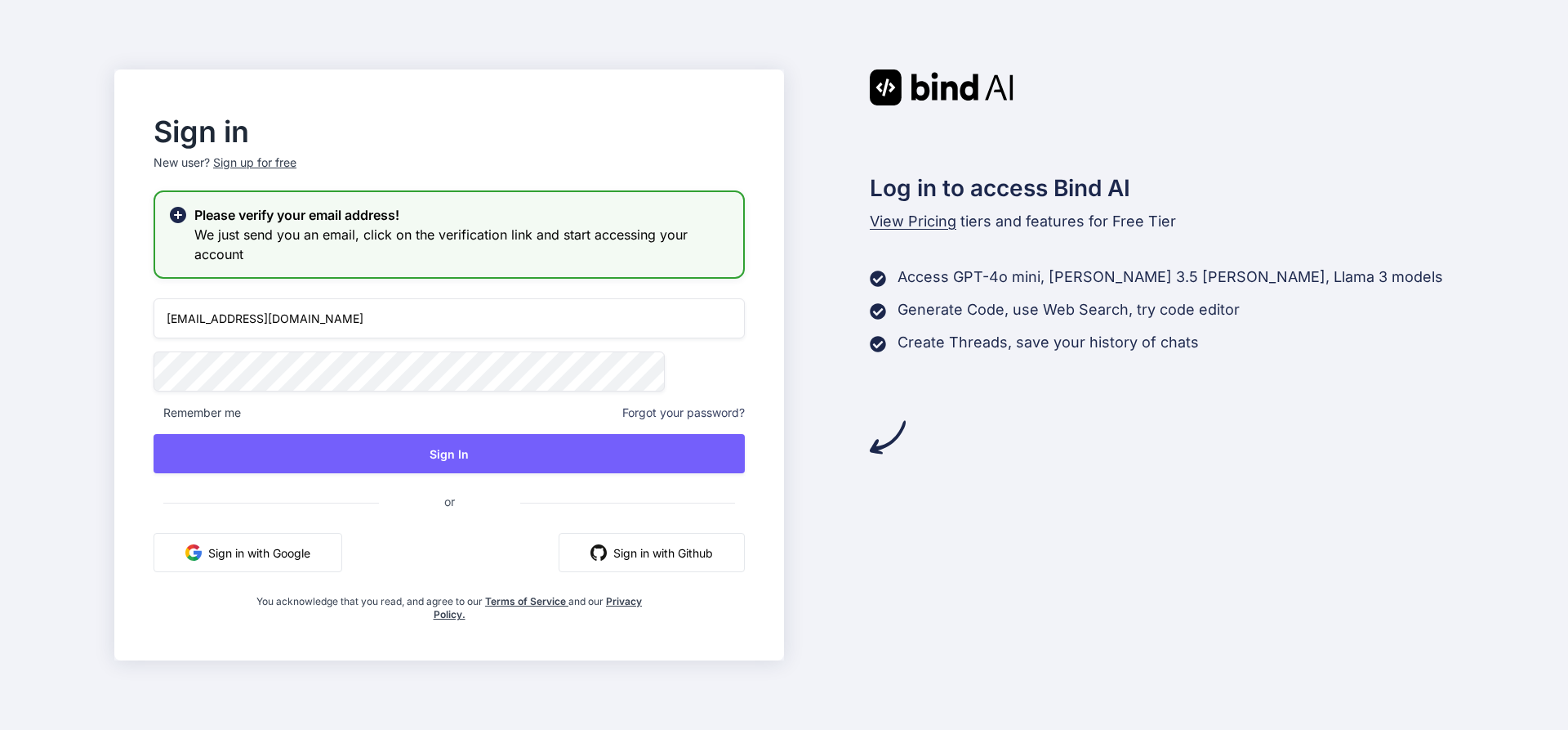
type input "gpalmer@hemisphere-freight.com"
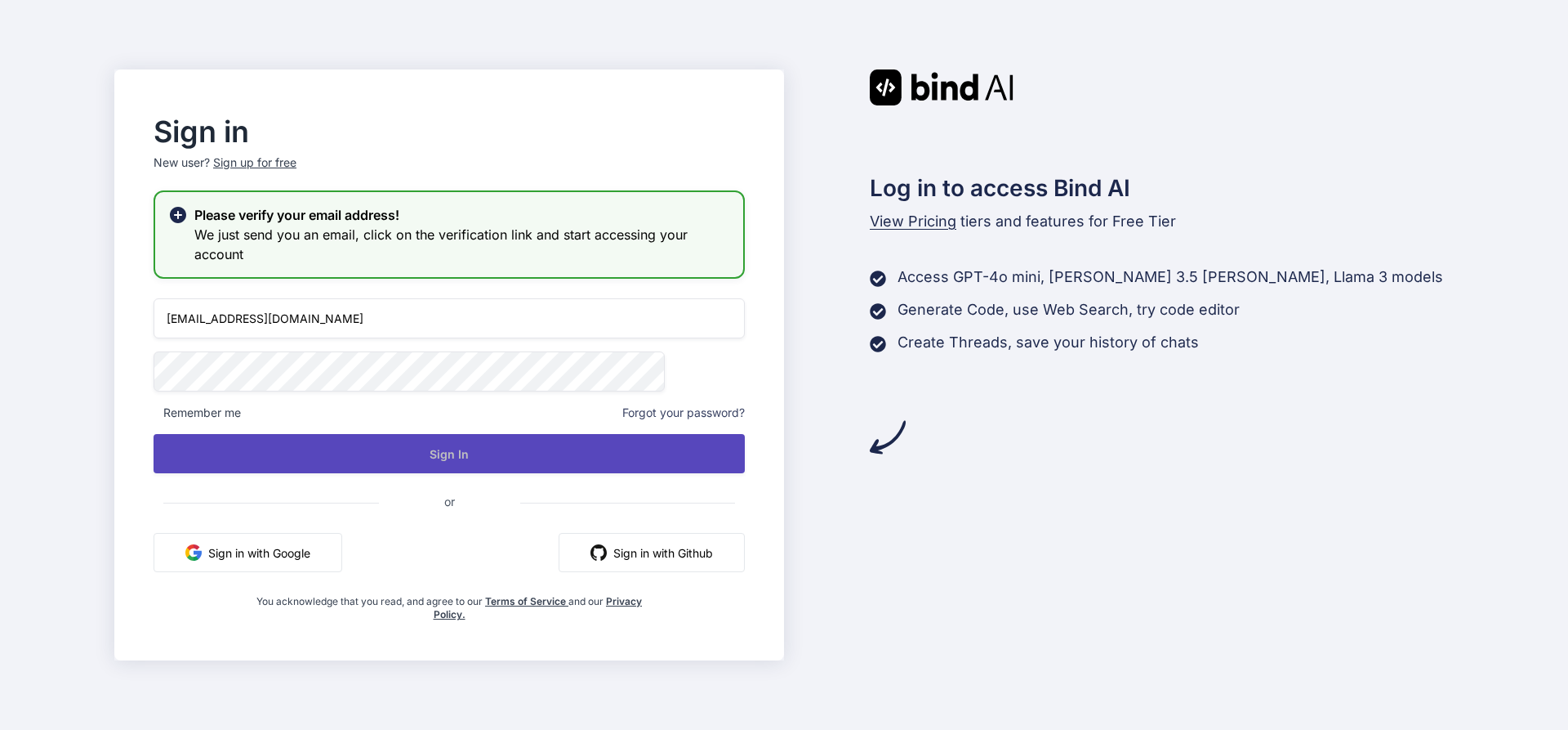
click at [481, 454] on button "Sign In" at bounding box center [449, 453] width 591 height 39
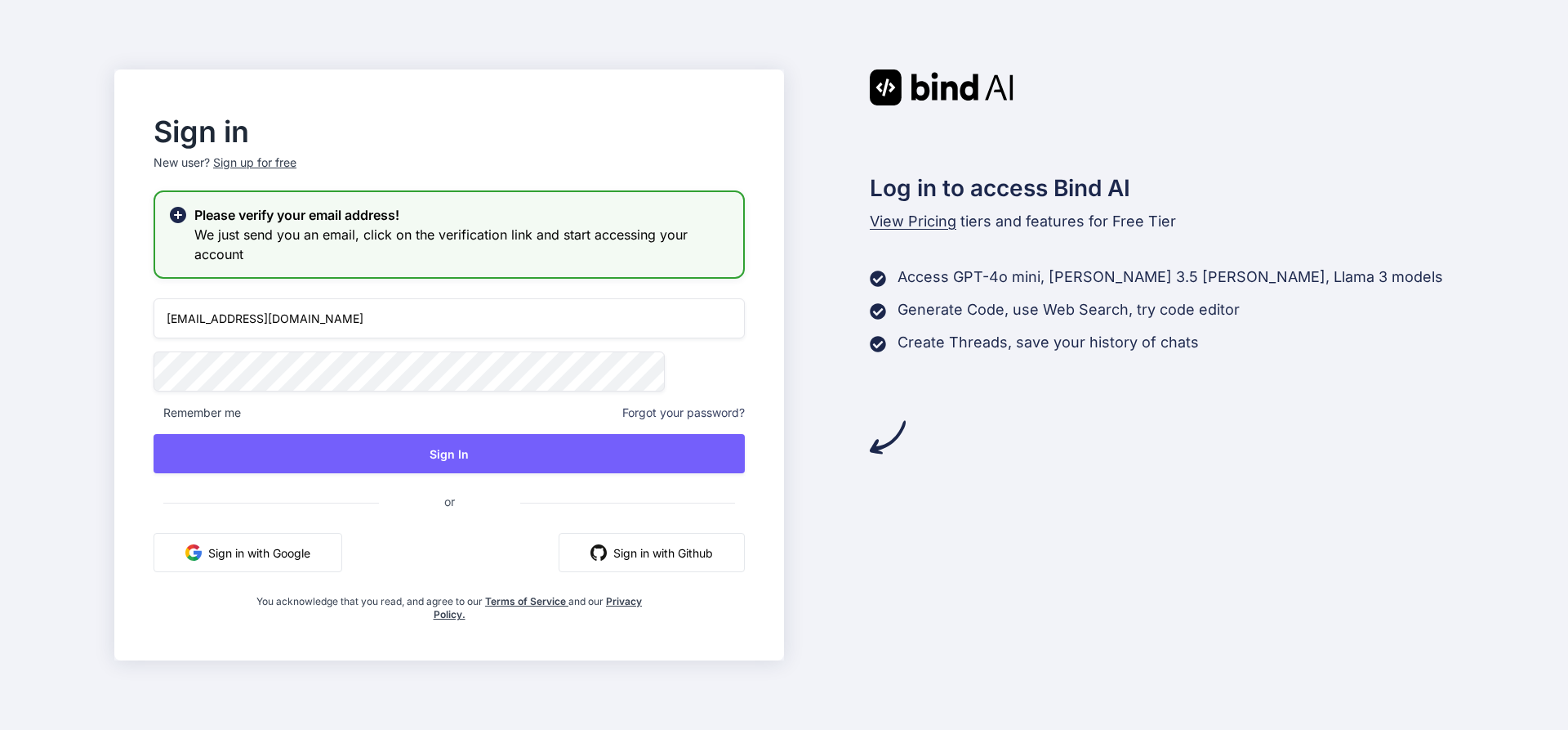
click at [441, 319] on input "gpalmer@hemisphere-freight.com" at bounding box center [449, 318] width 591 height 40
